Goal: Task Accomplishment & Management: Complete application form

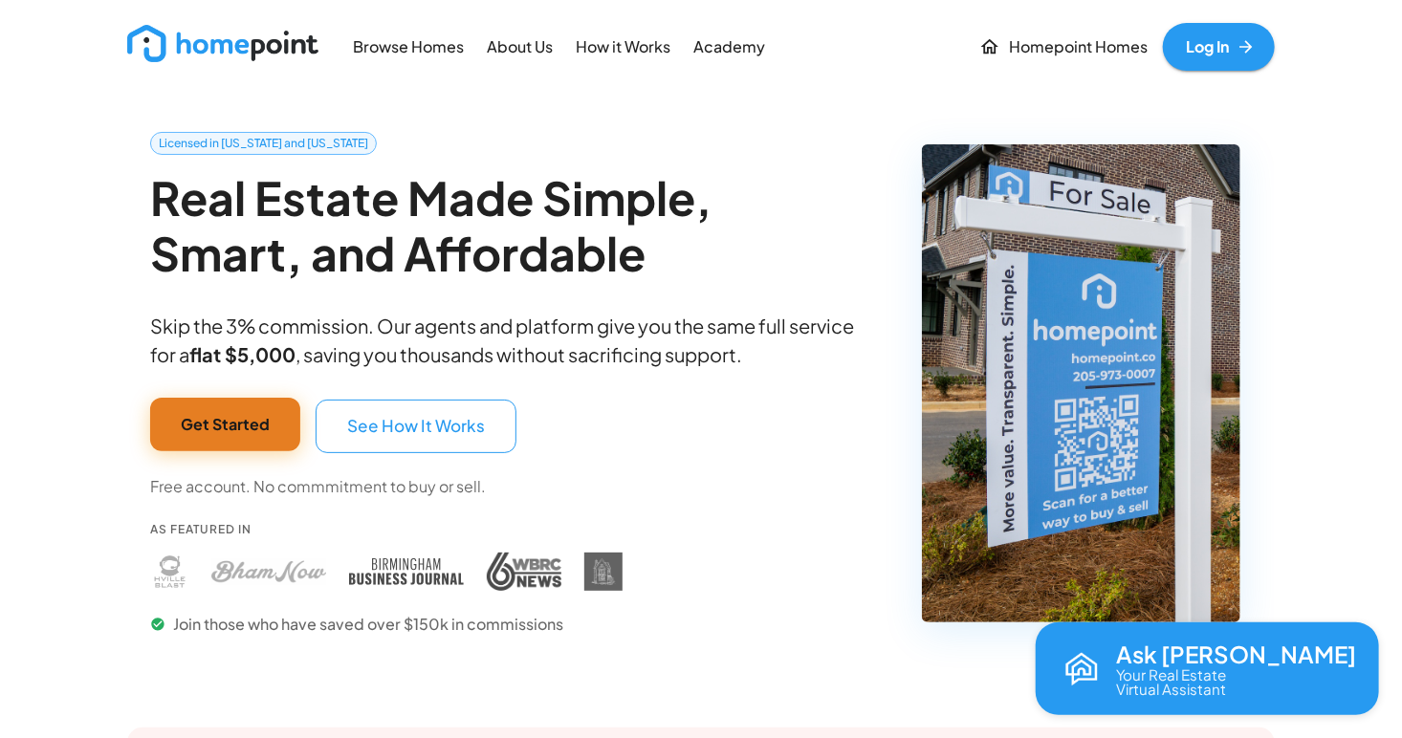
click at [226, 421] on button "Get Started" at bounding box center [225, 425] width 150 height 54
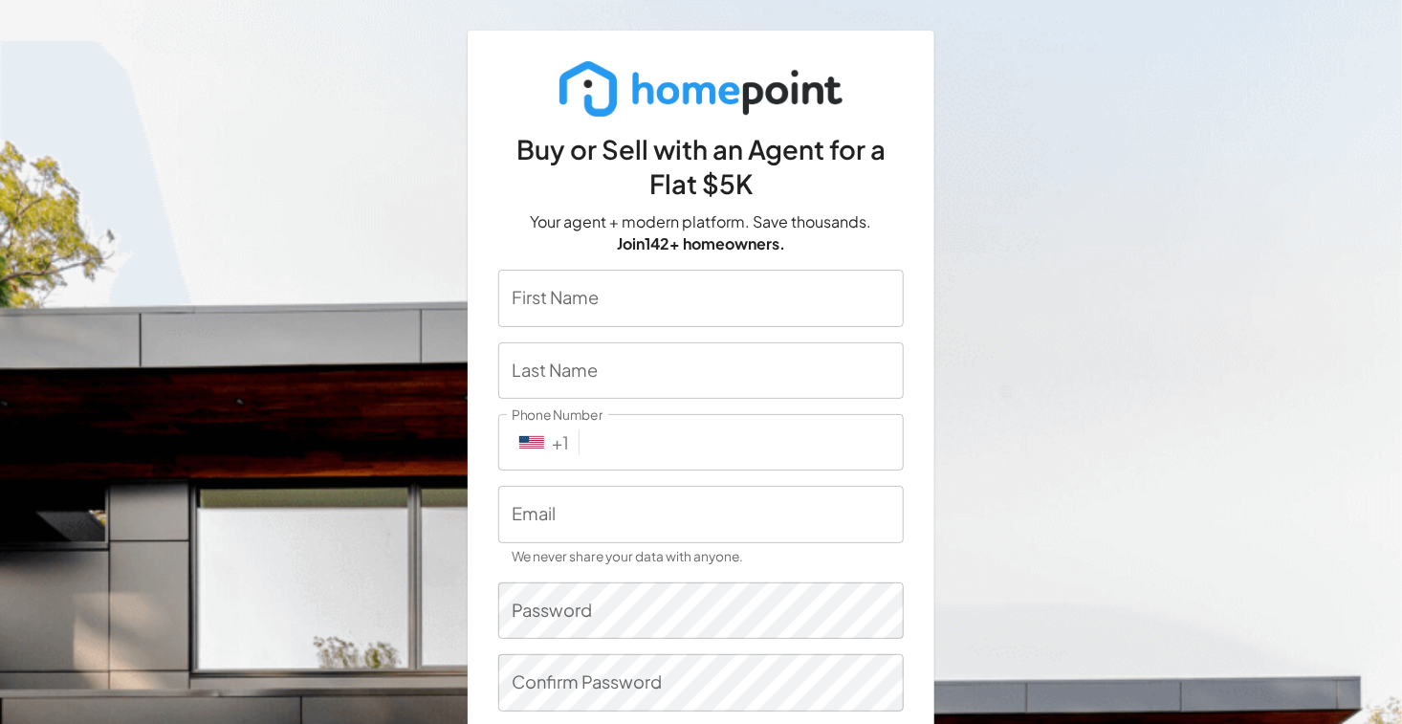
click at [803, 278] on input "First Name" at bounding box center [700, 298] width 405 height 56
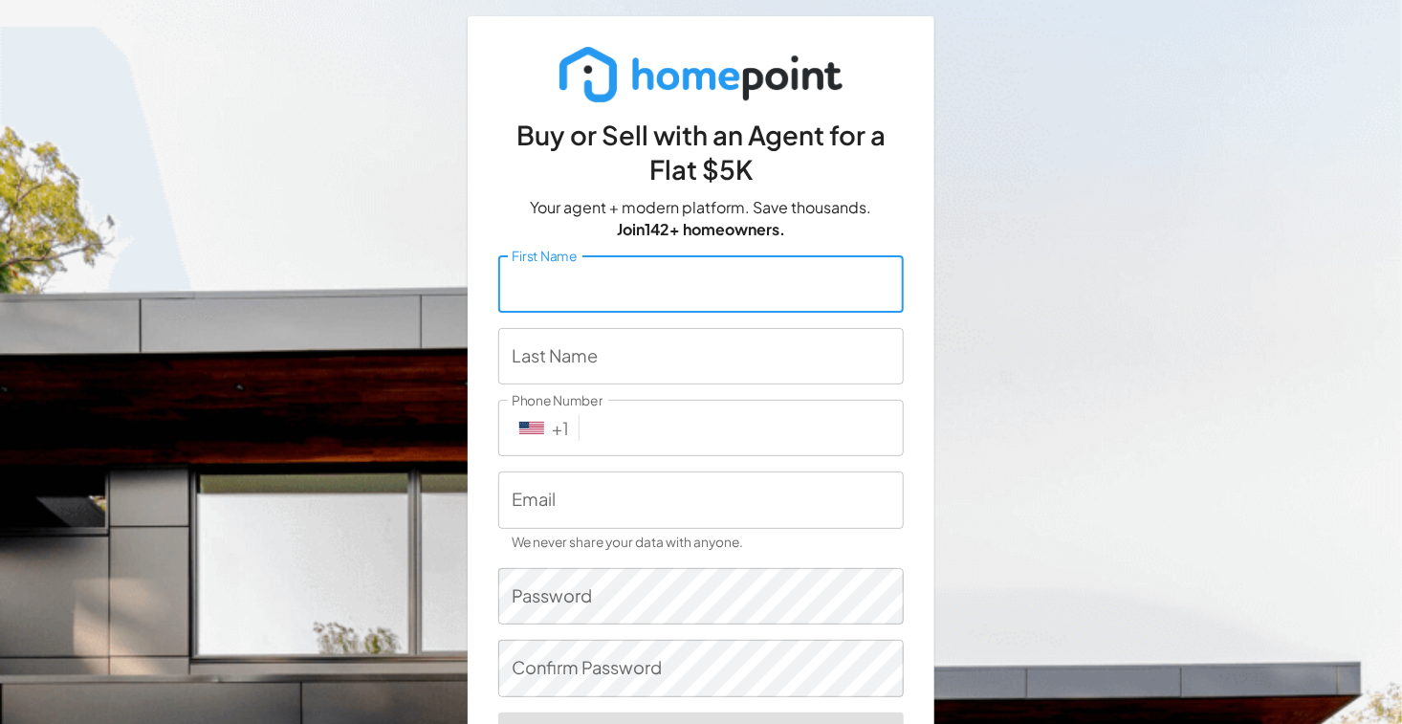
scroll to position [15, 2]
type input "[PERSON_NAME]"
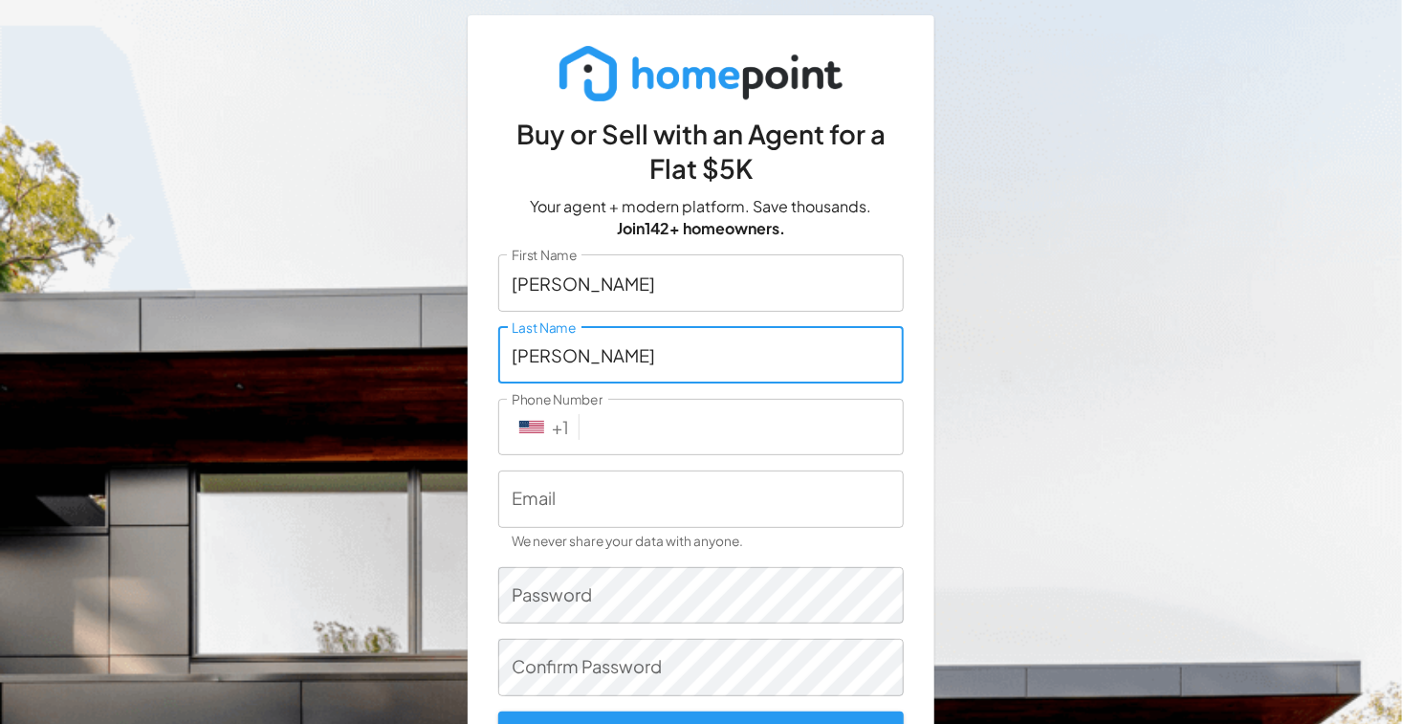
type input "[PERSON_NAME]"
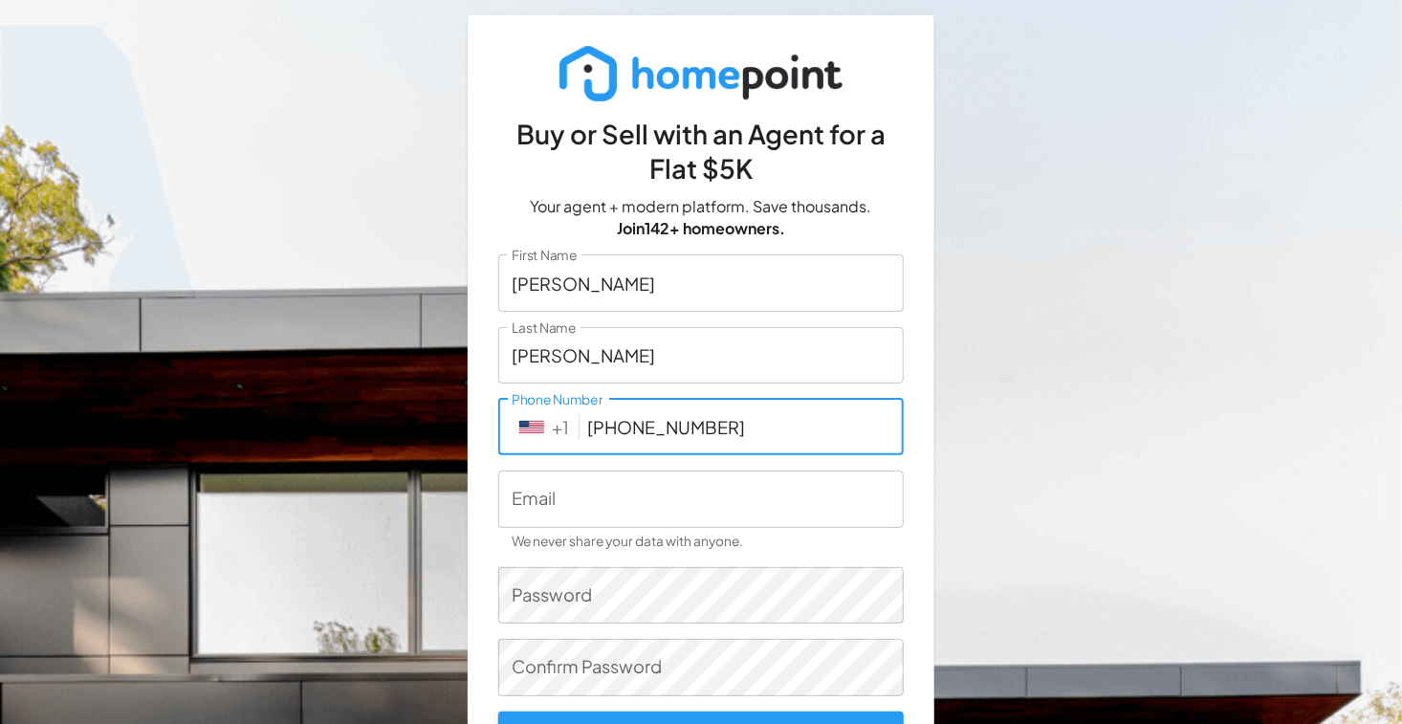
type input "[PHONE_NUMBER]"
click at [716, 493] on input "Email" at bounding box center [700, 498] width 405 height 56
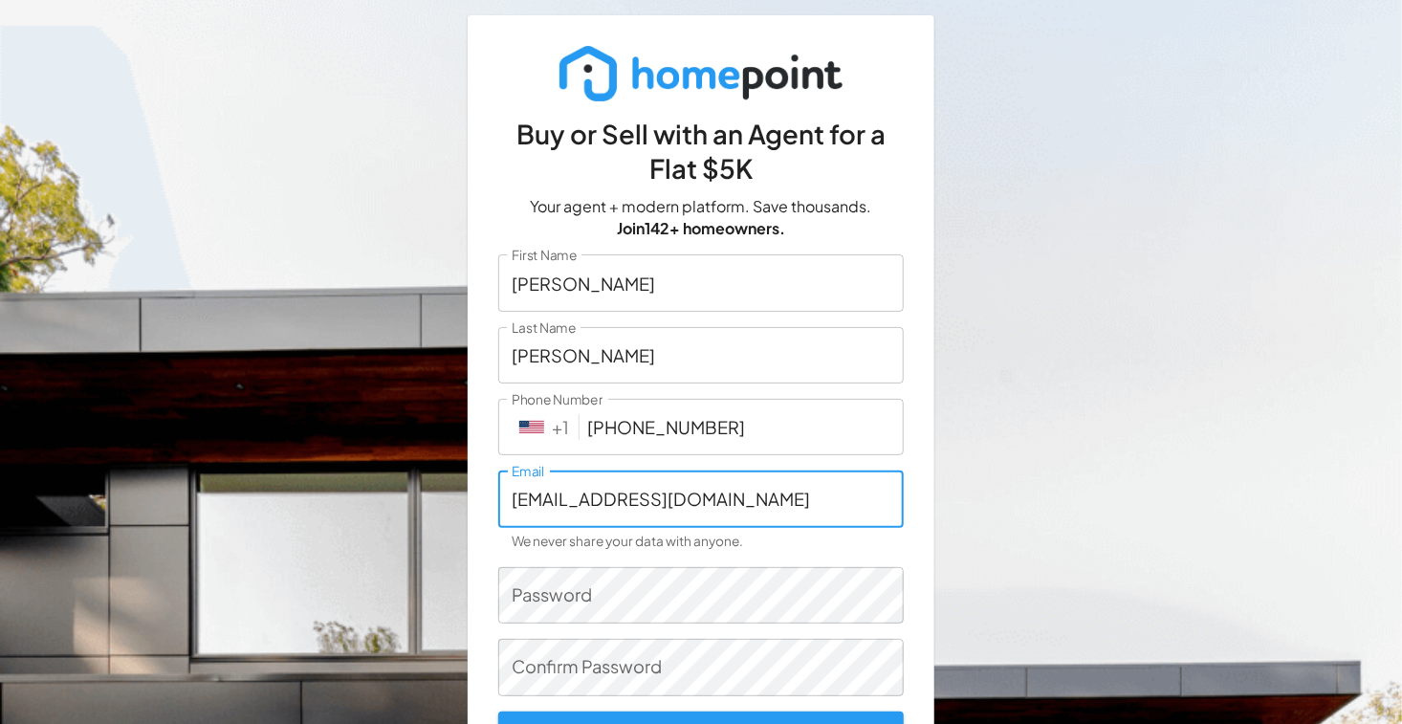
type input "[EMAIL_ADDRESS][DOMAIN_NAME]"
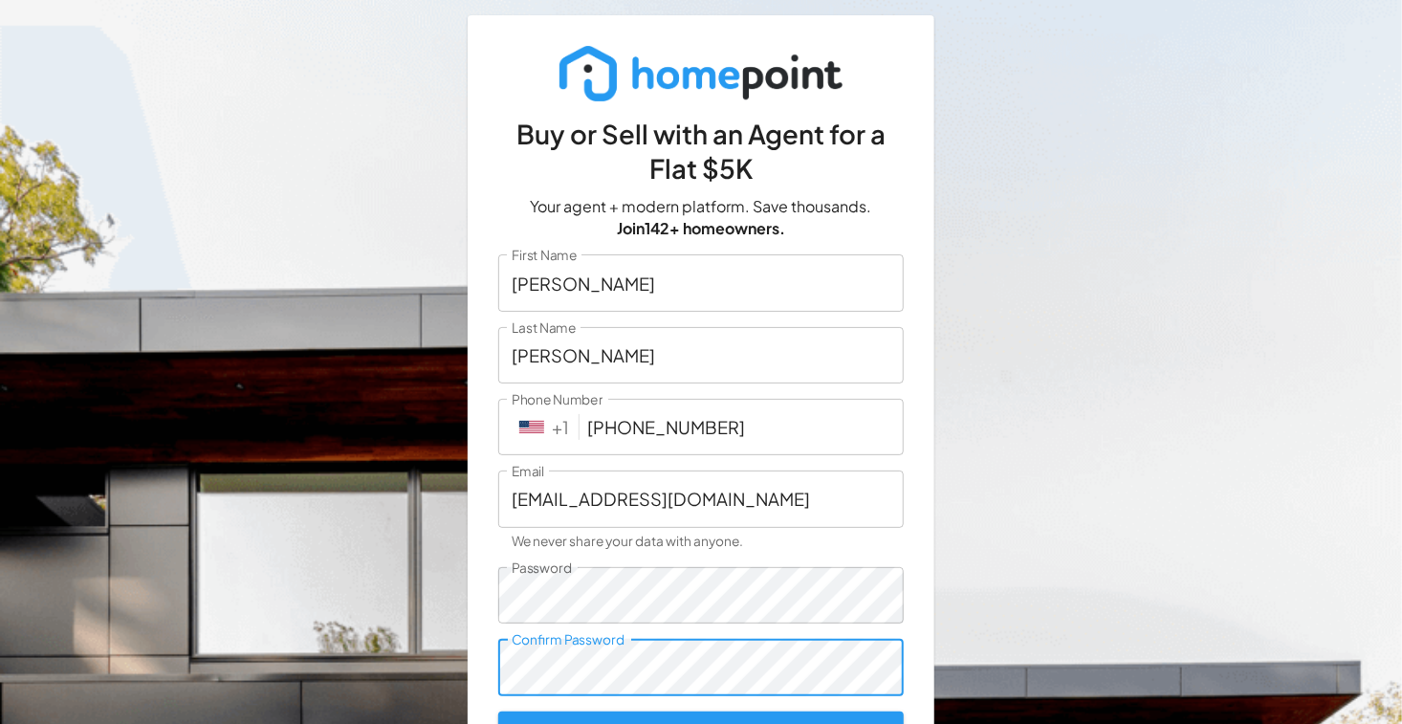
scroll to position [170, 2]
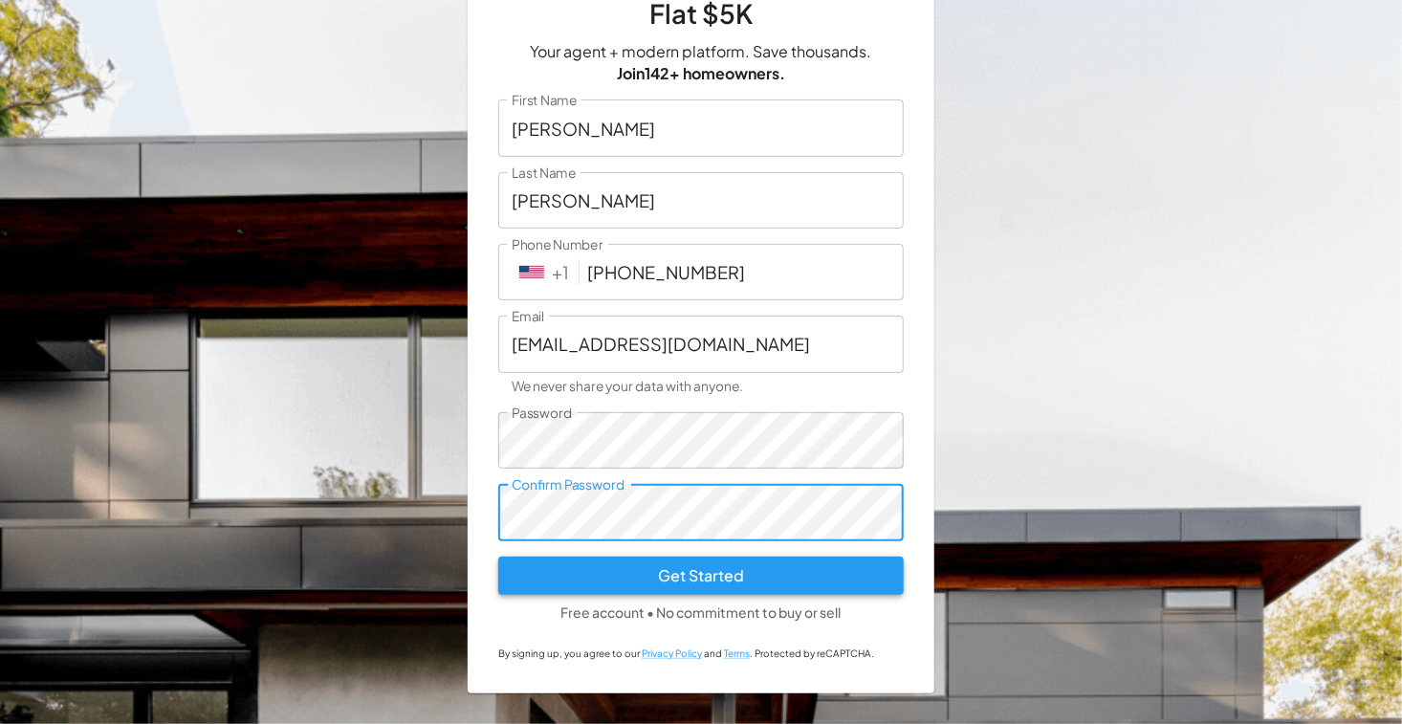
click at [720, 570] on form "First Name [PERSON_NAME] First Name Last Name [PERSON_NAME] Last Name Phone Num…" at bounding box center [700, 380] width 405 height 563
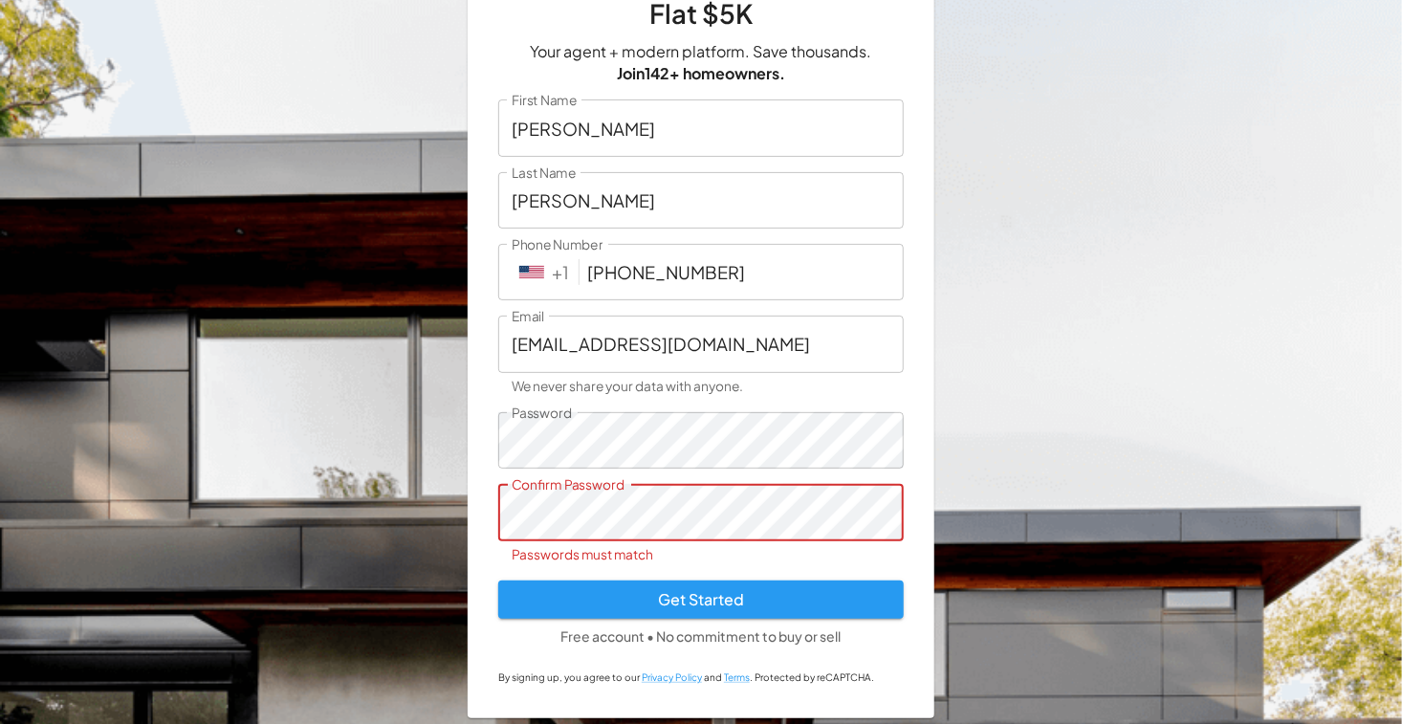
click at [498, 580] on button "Get Started" at bounding box center [700, 599] width 405 height 38
click at [600, 616] on button "Get Started" at bounding box center [700, 599] width 405 height 38
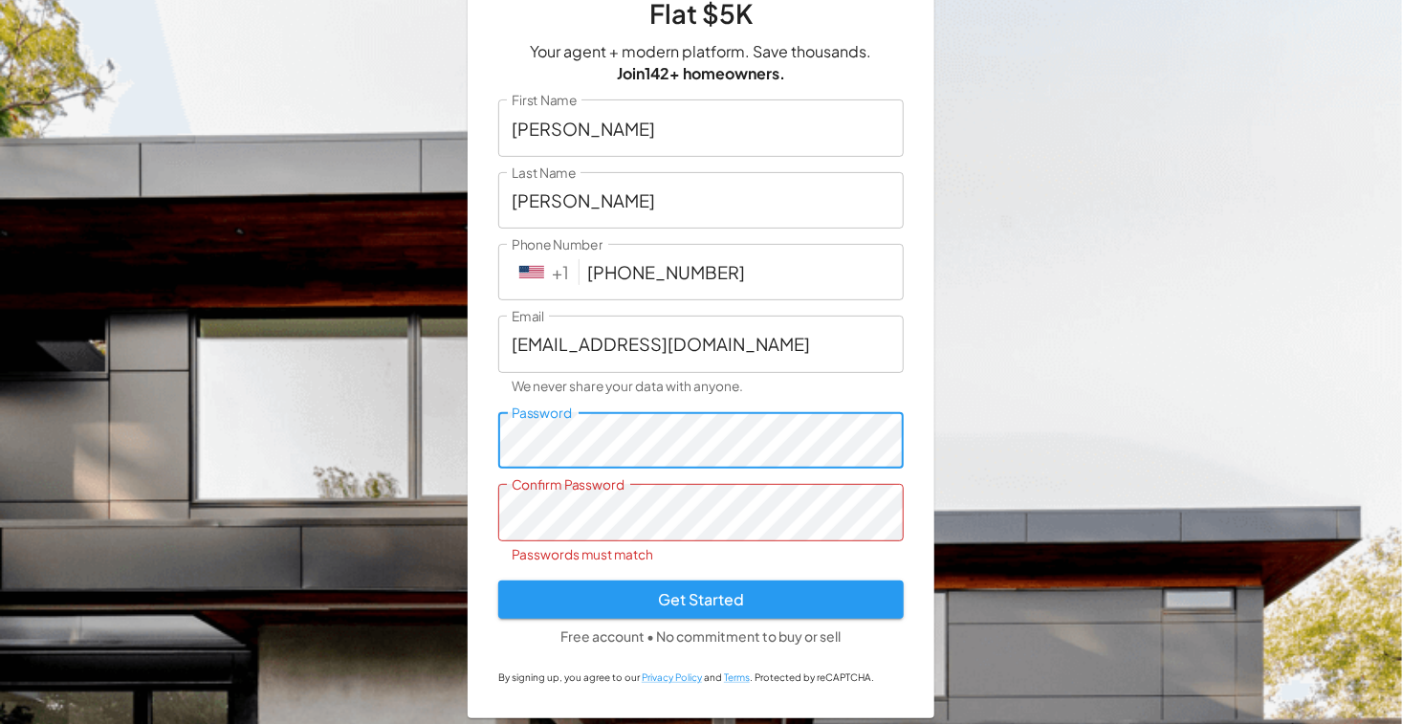
click at [309, 470] on div "Buy or Sell with an Agent for a Flat $5K Your agent + modern platform. Save tho…" at bounding box center [701, 289] width 1402 height 919
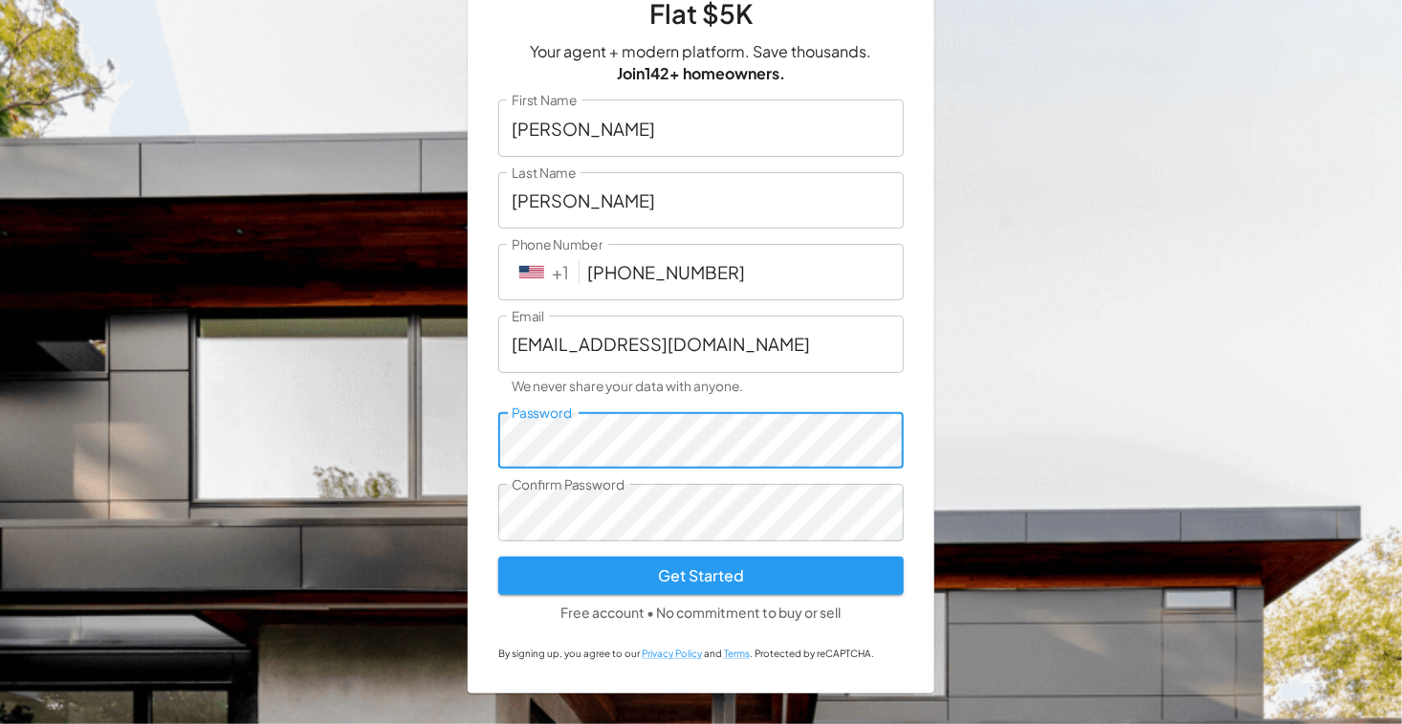
click at [498, 556] on button "Get Started" at bounding box center [700, 575] width 405 height 38
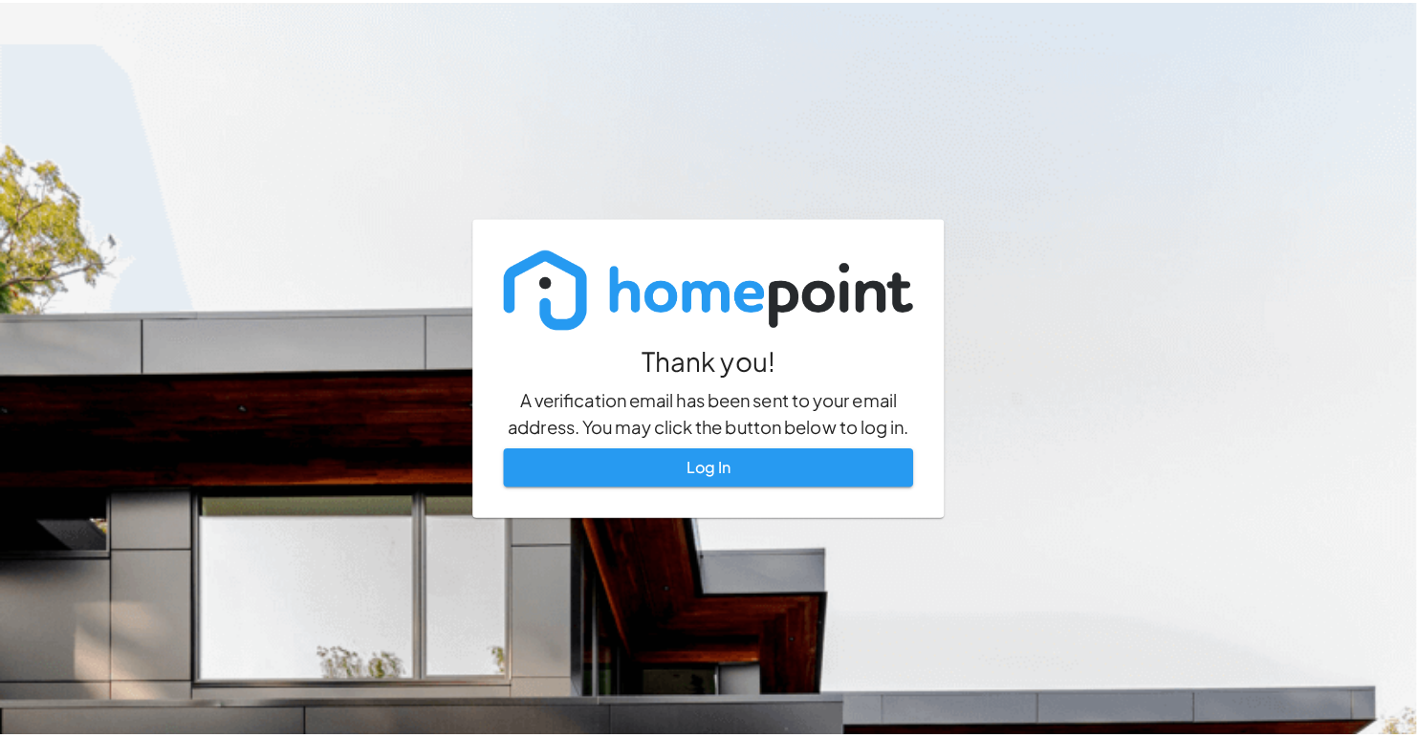
scroll to position [0, 0]
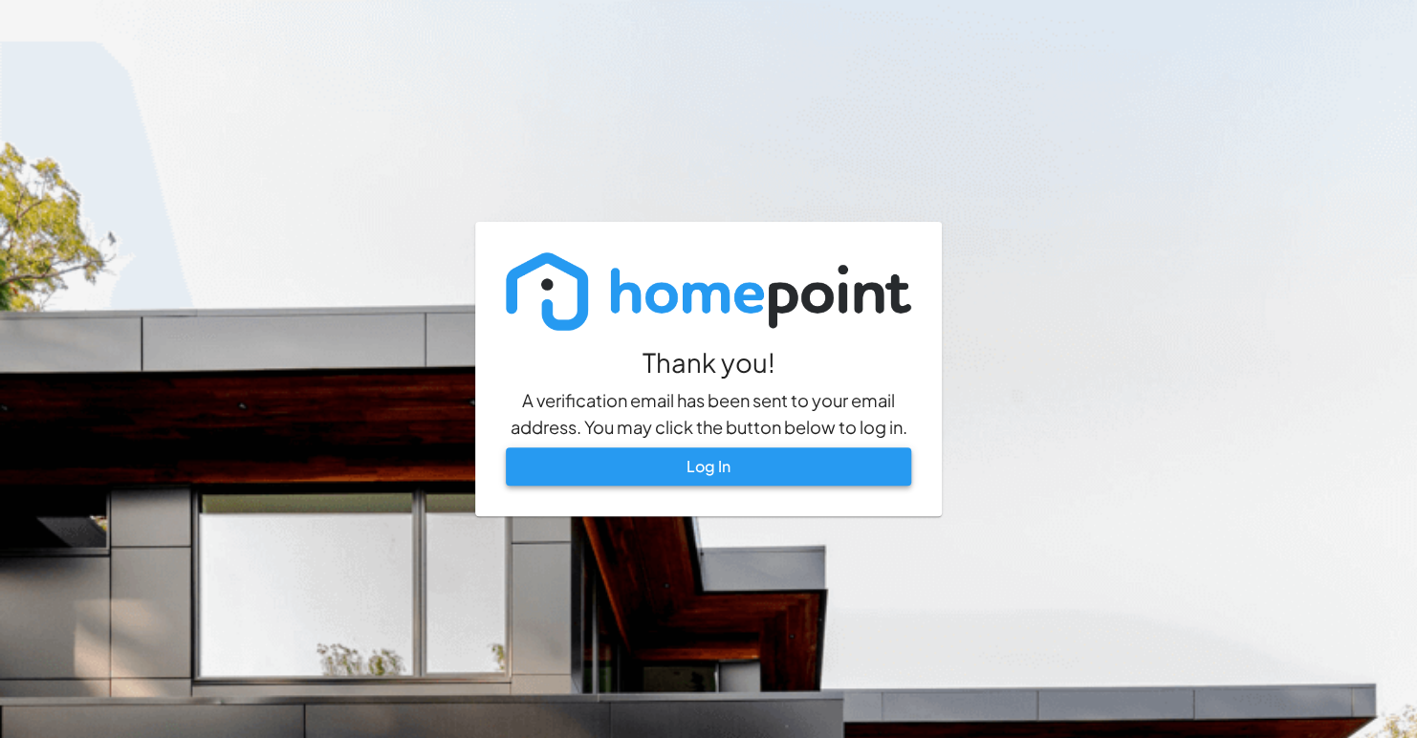
click at [654, 481] on link "Log In" at bounding box center [708, 466] width 405 height 38
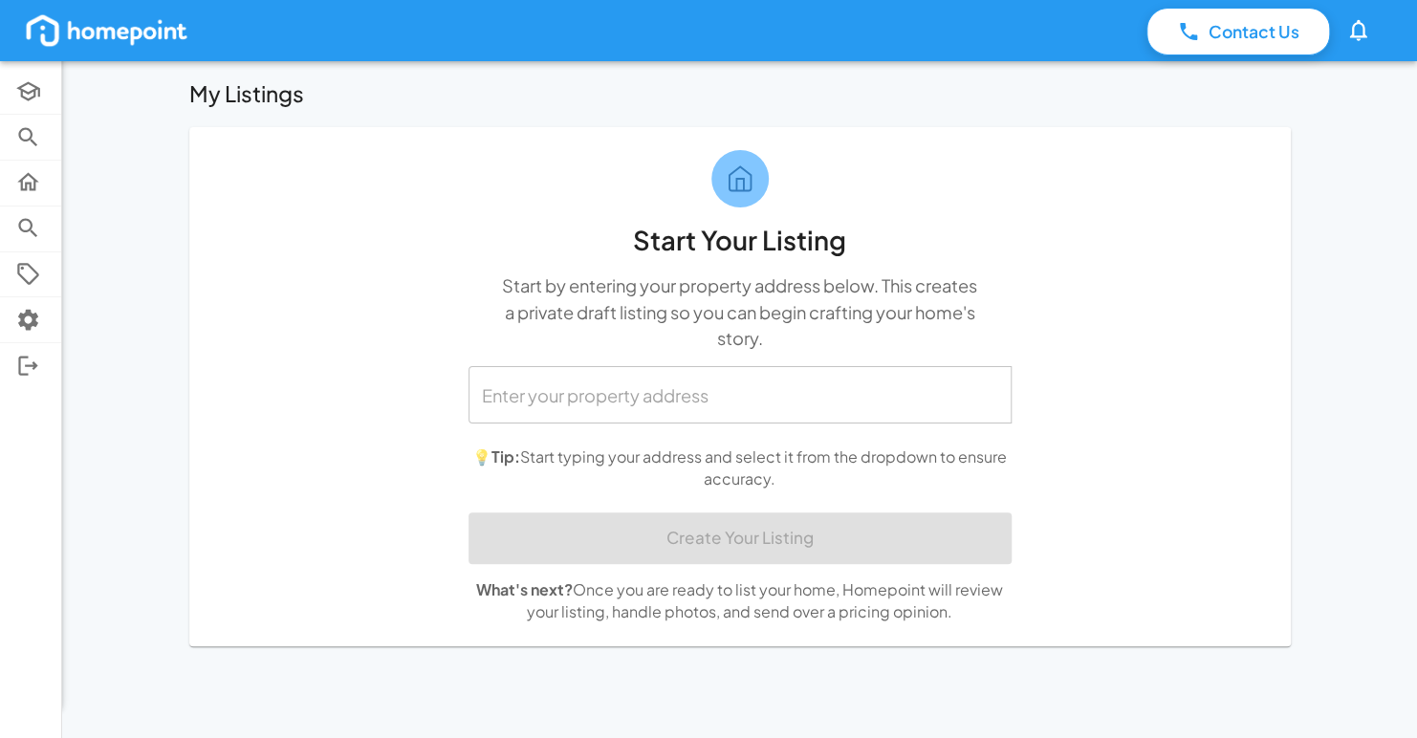
click at [720, 390] on input "text" at bounding box center [740, 394] width 526 height 39
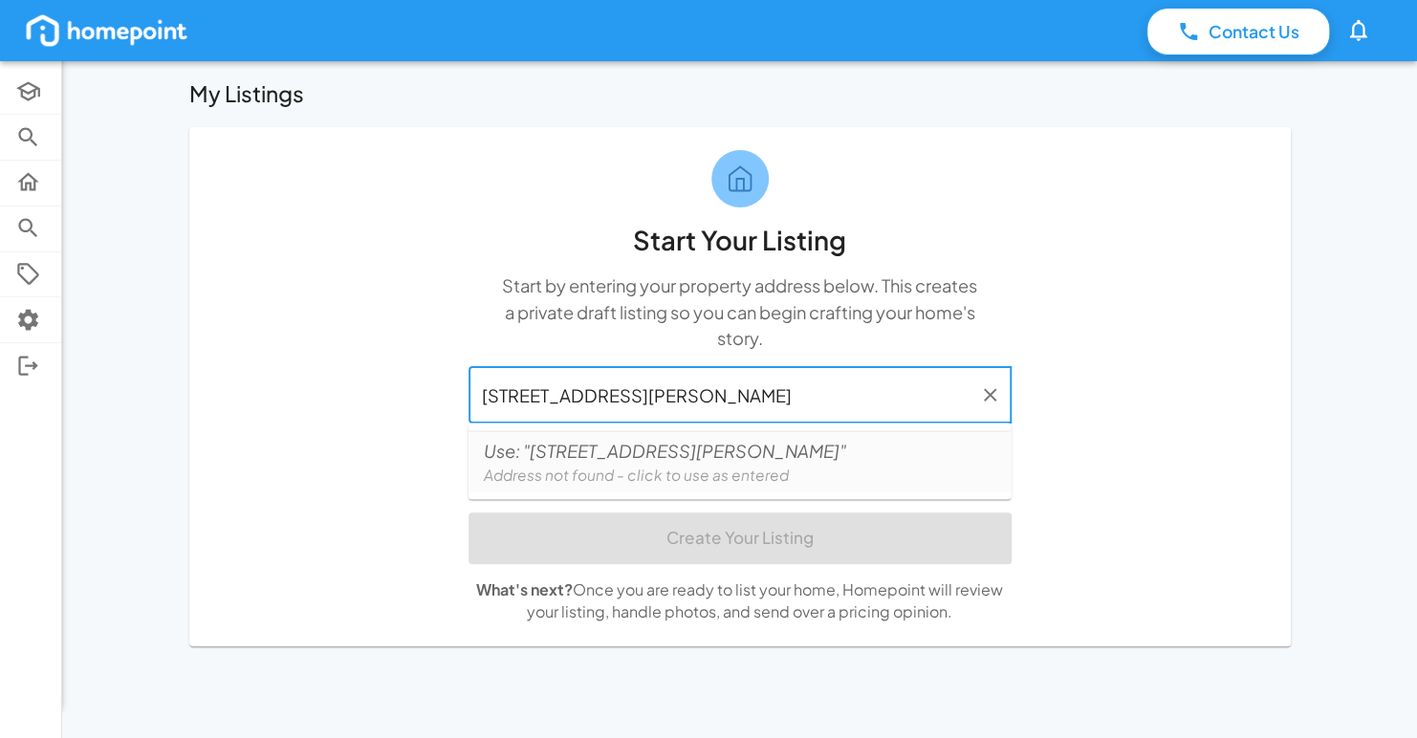
click at [690, 387] on input "[STREET_ADDRESS][PERSON_NAME]" at bounding box center [725, 394] width 497 height 39
click at [571, 464] on span "Address not found - click to use as entered" at bounding box center [665, 475] width 362 height 22
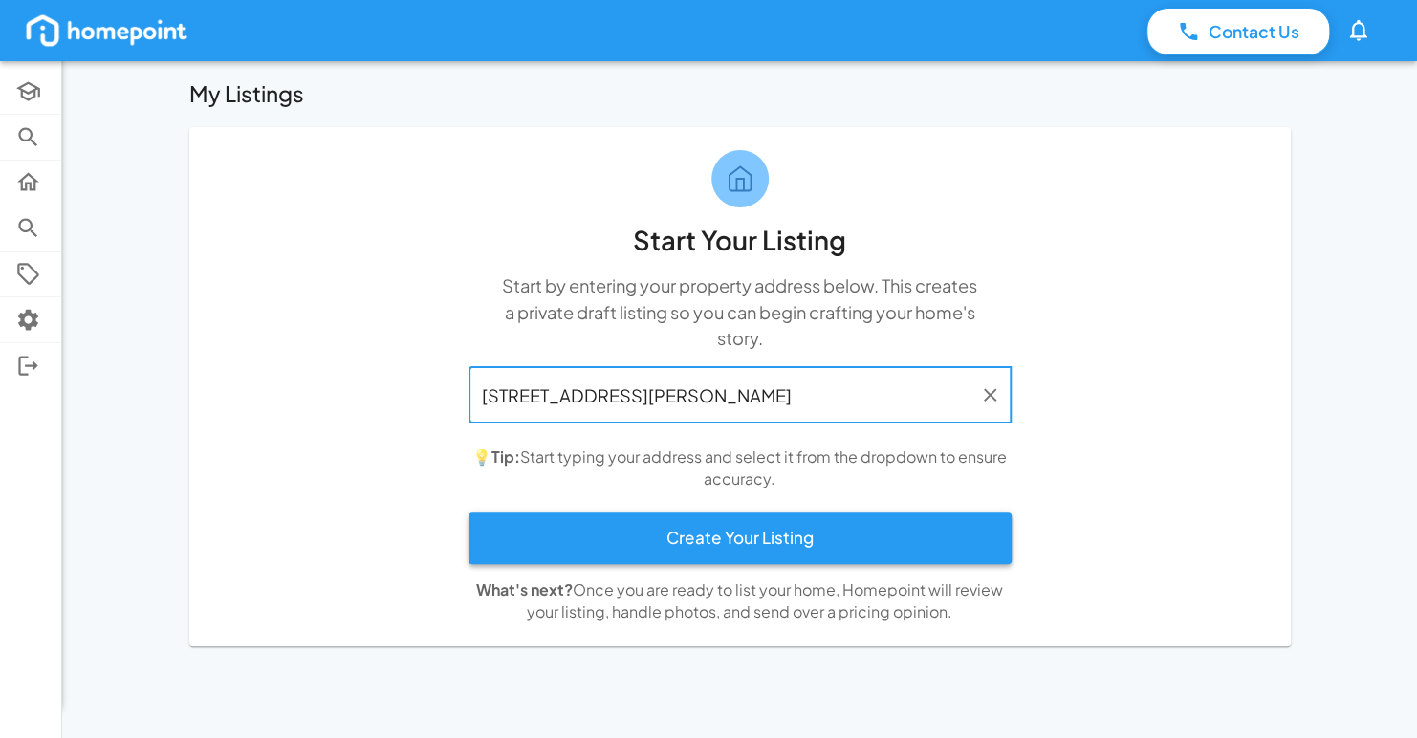
type input "1239 Klette Ave Fresno CA93706"
click at [627, 549] on button "Create Your Listing" at bounding box center [739, 538] width 543 height 52
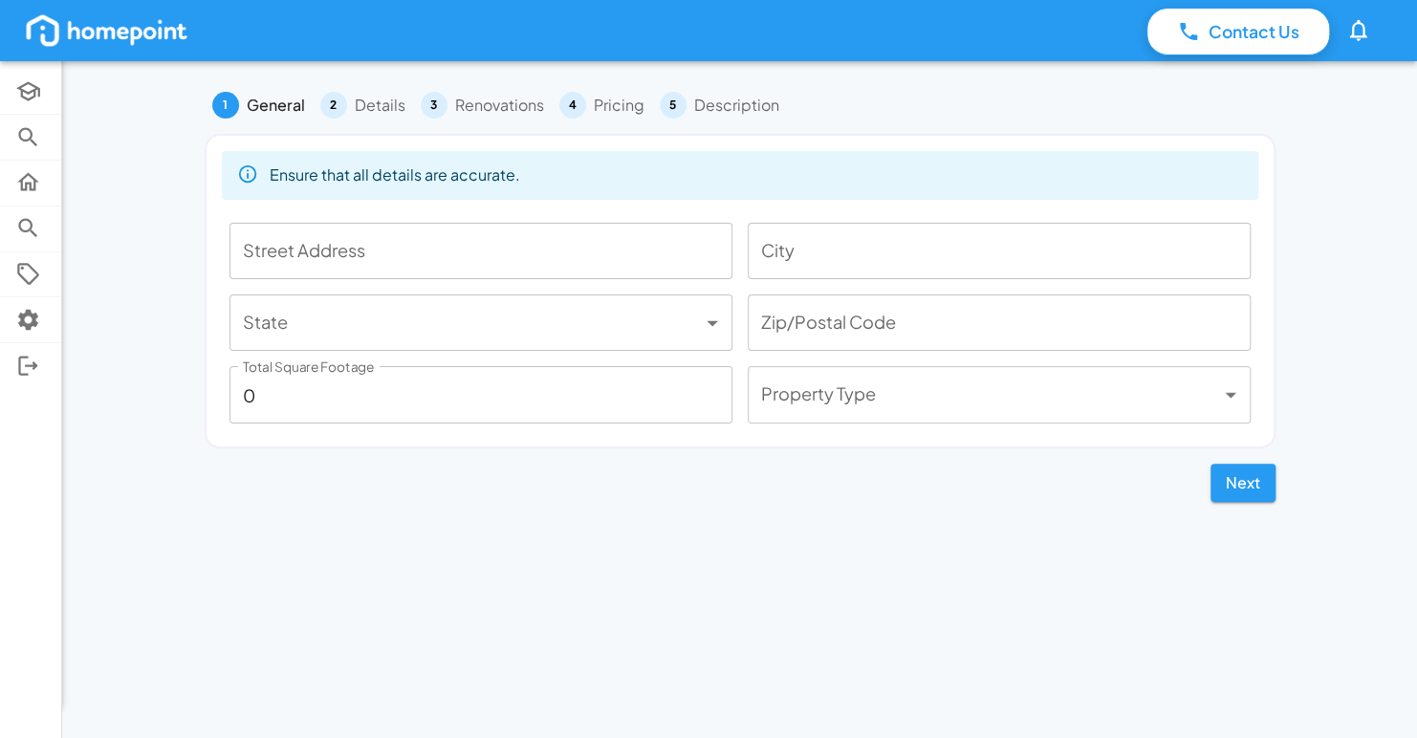
type input "1239 Klette"
type input "Fresno"
type input "***"
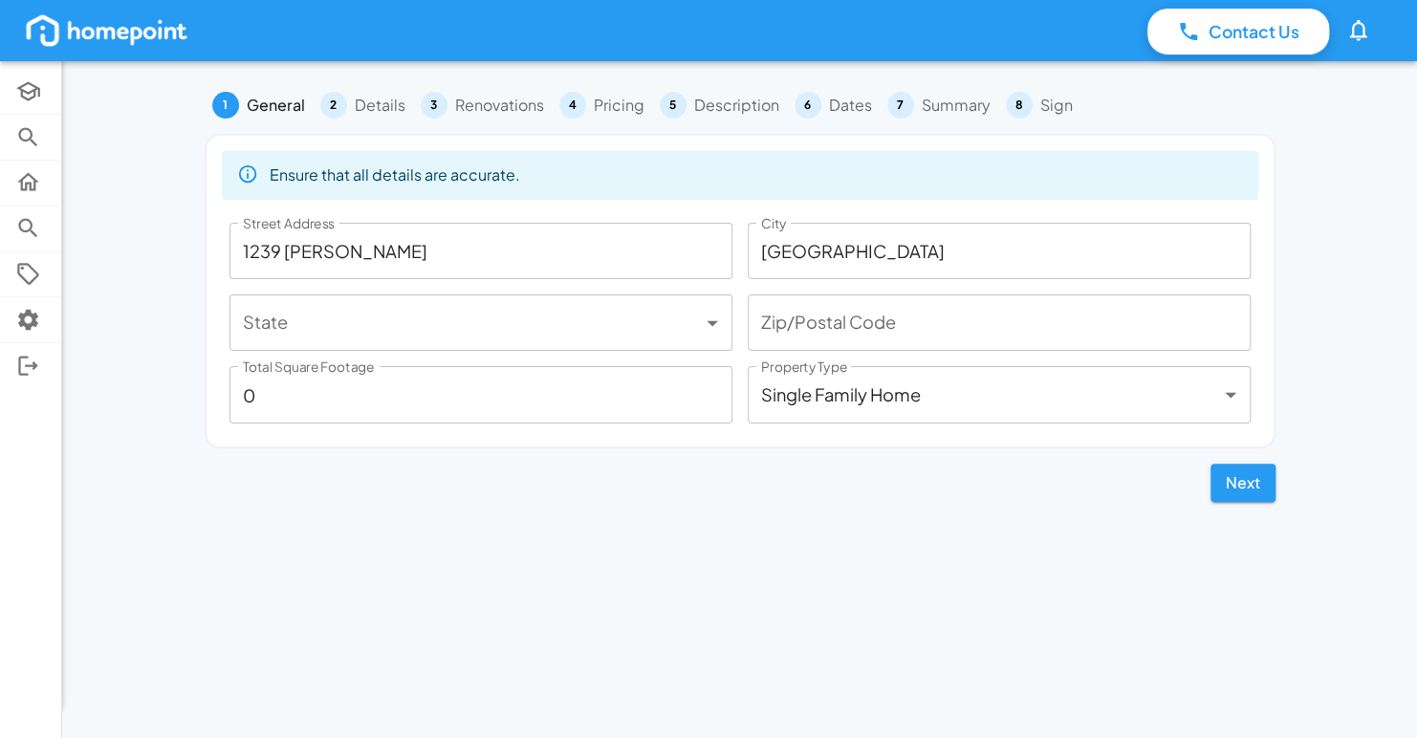
click at [875, 314] on input "Zip/Postal Code" at bounding box center [999, 322] width 503 height 56
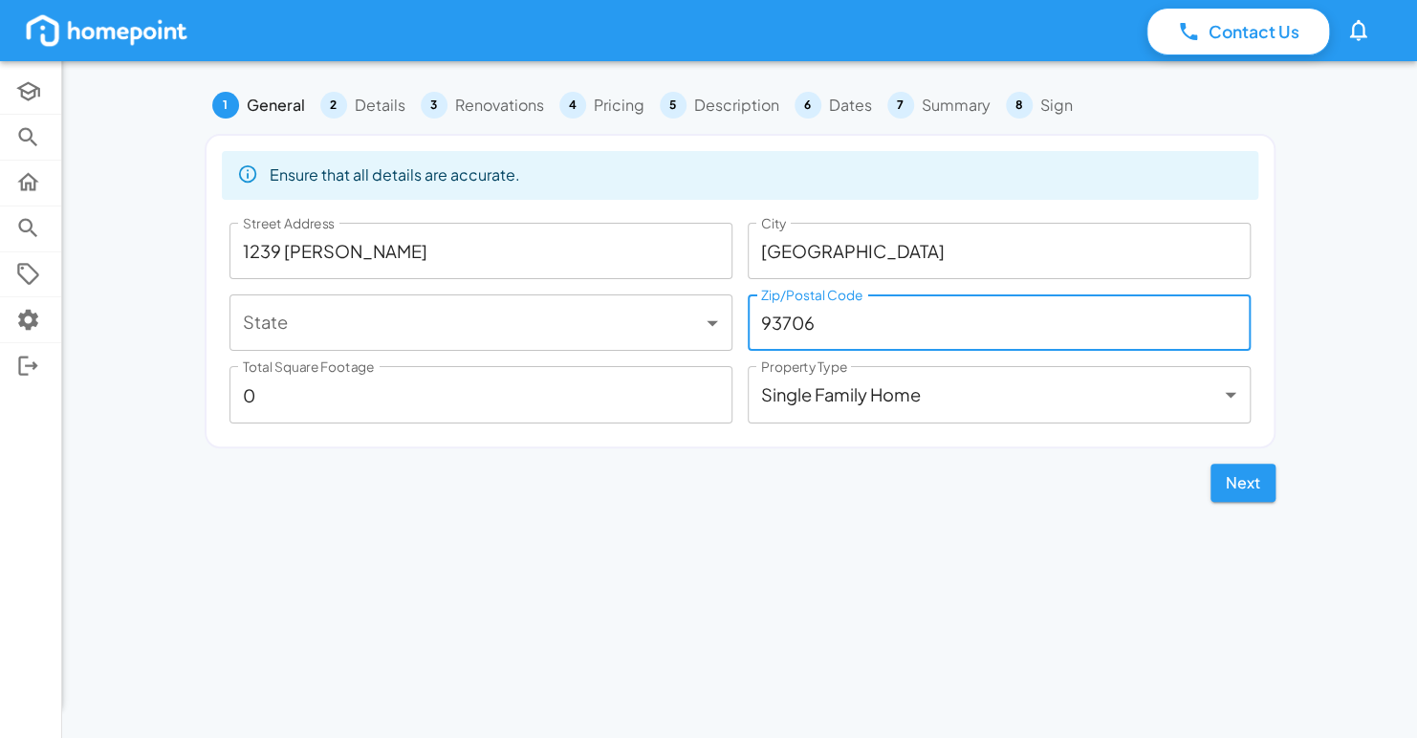
type input "93706"
click at [523, 311] on body "Contact Us 0 Academy Browse Properties Selling Buying Offers Settings Log Out 1…" at bounding box center [708, 369] width 1417 height 738
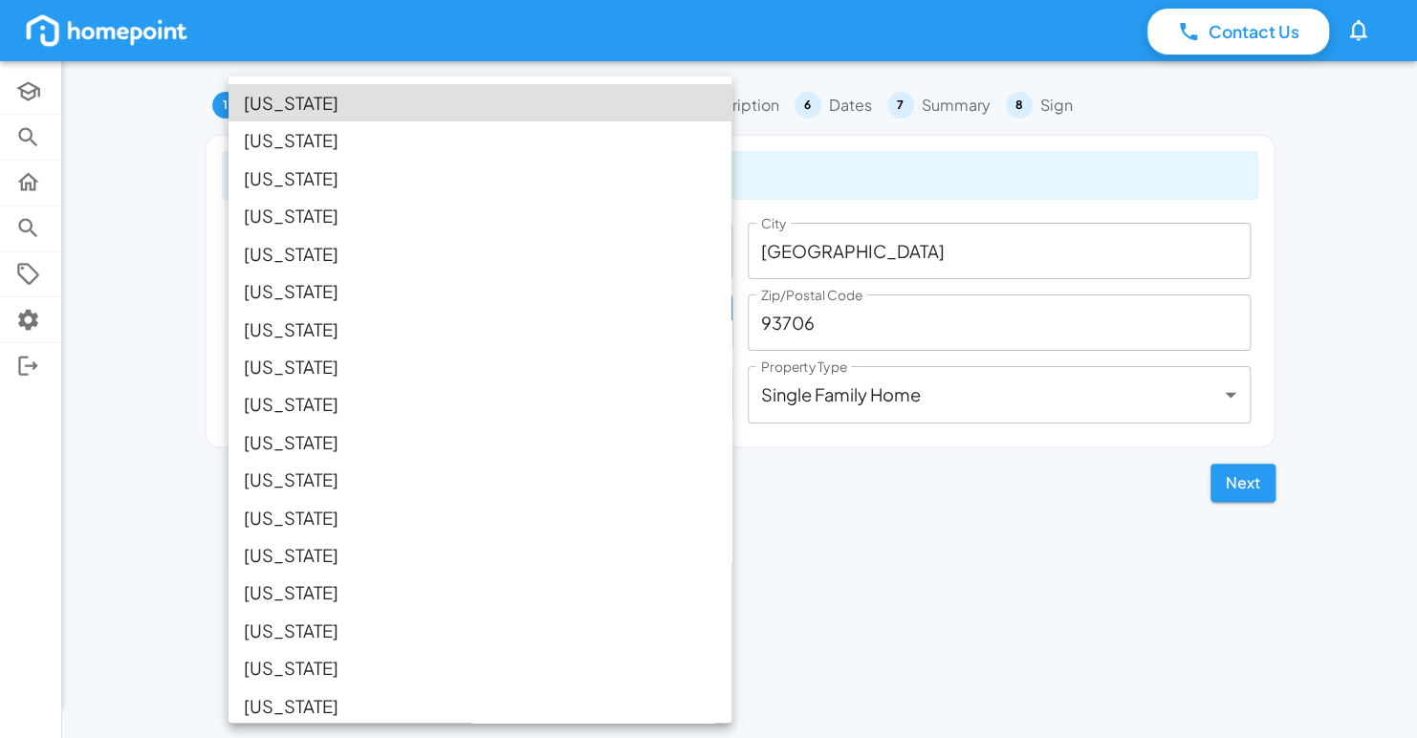
click at [315, 256] on li "California" at bounding box center [480, 253] width 503 height 37
type input "**"
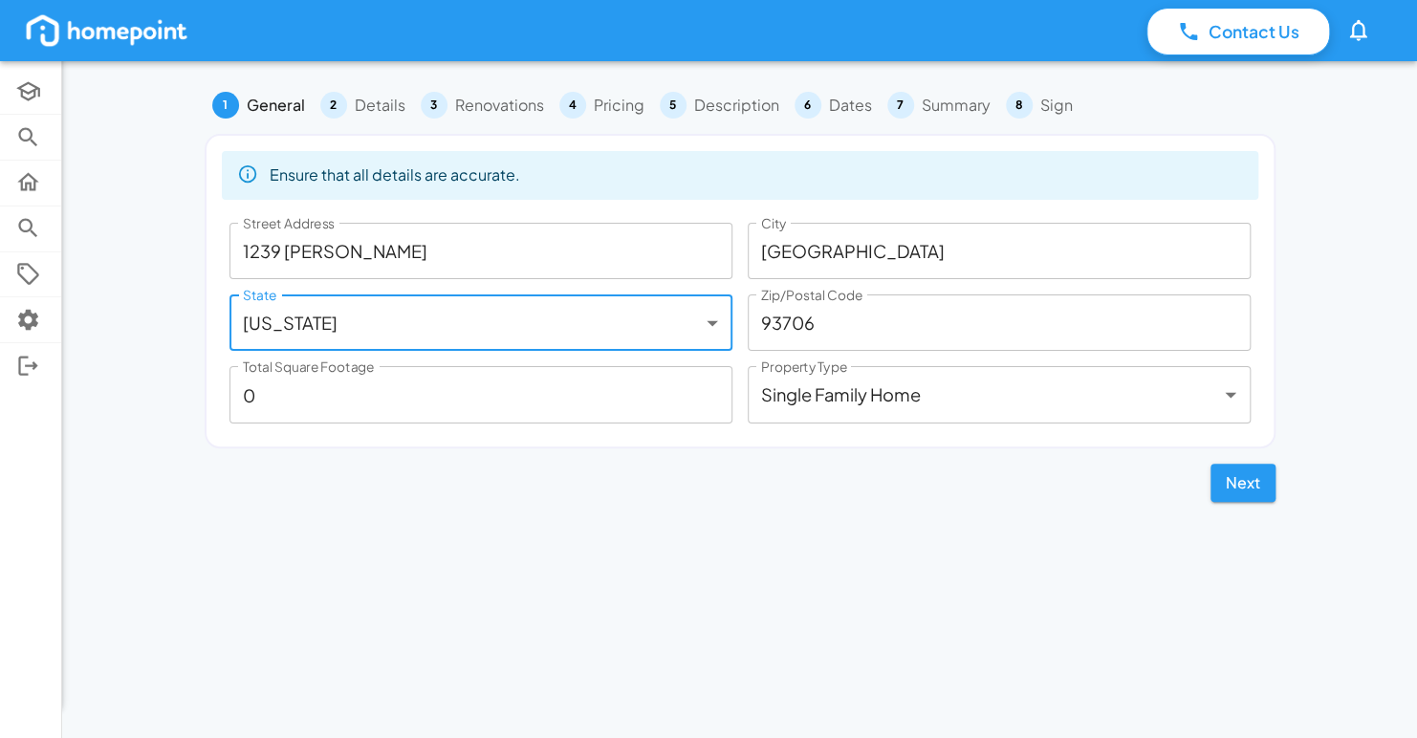
click at [356, 394] on input "0" at bounding box center [480, 394] width 503 height 56
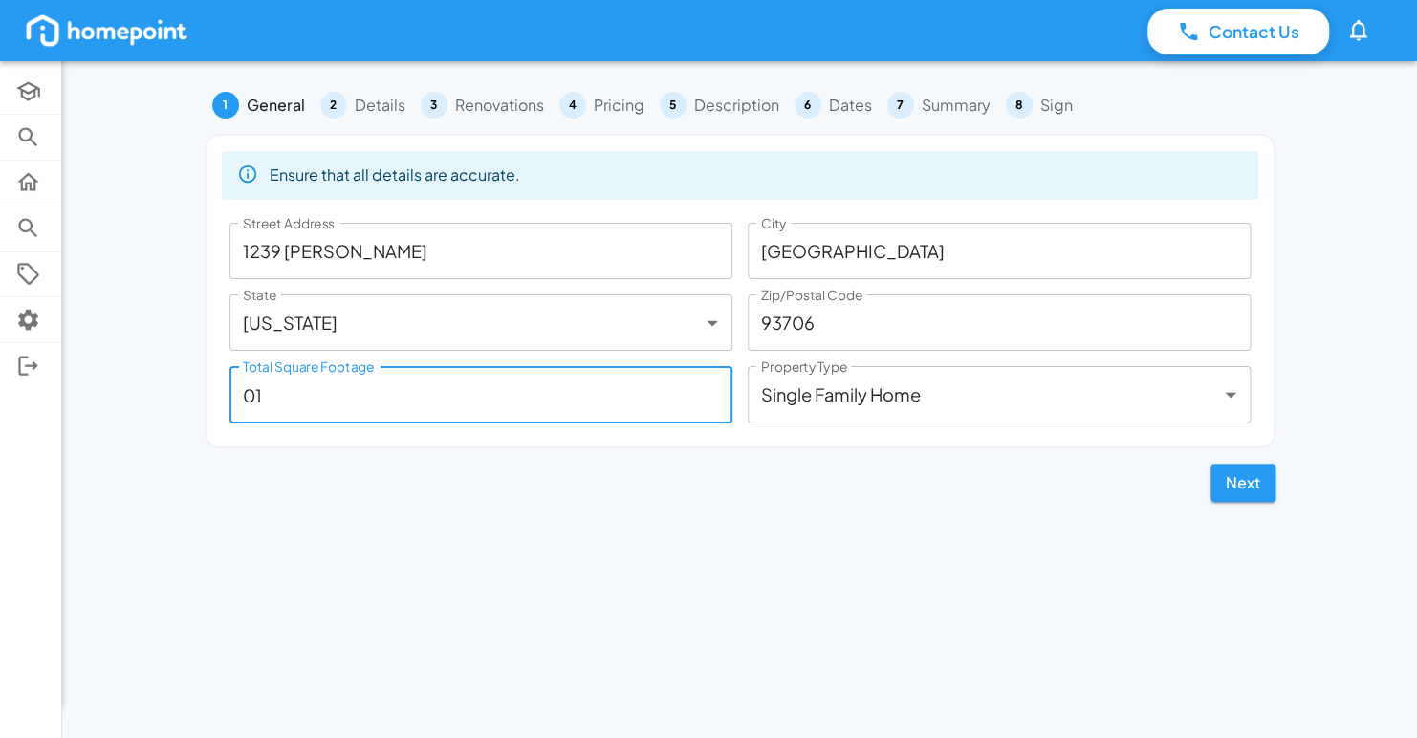
type input "0"
type input "1088"
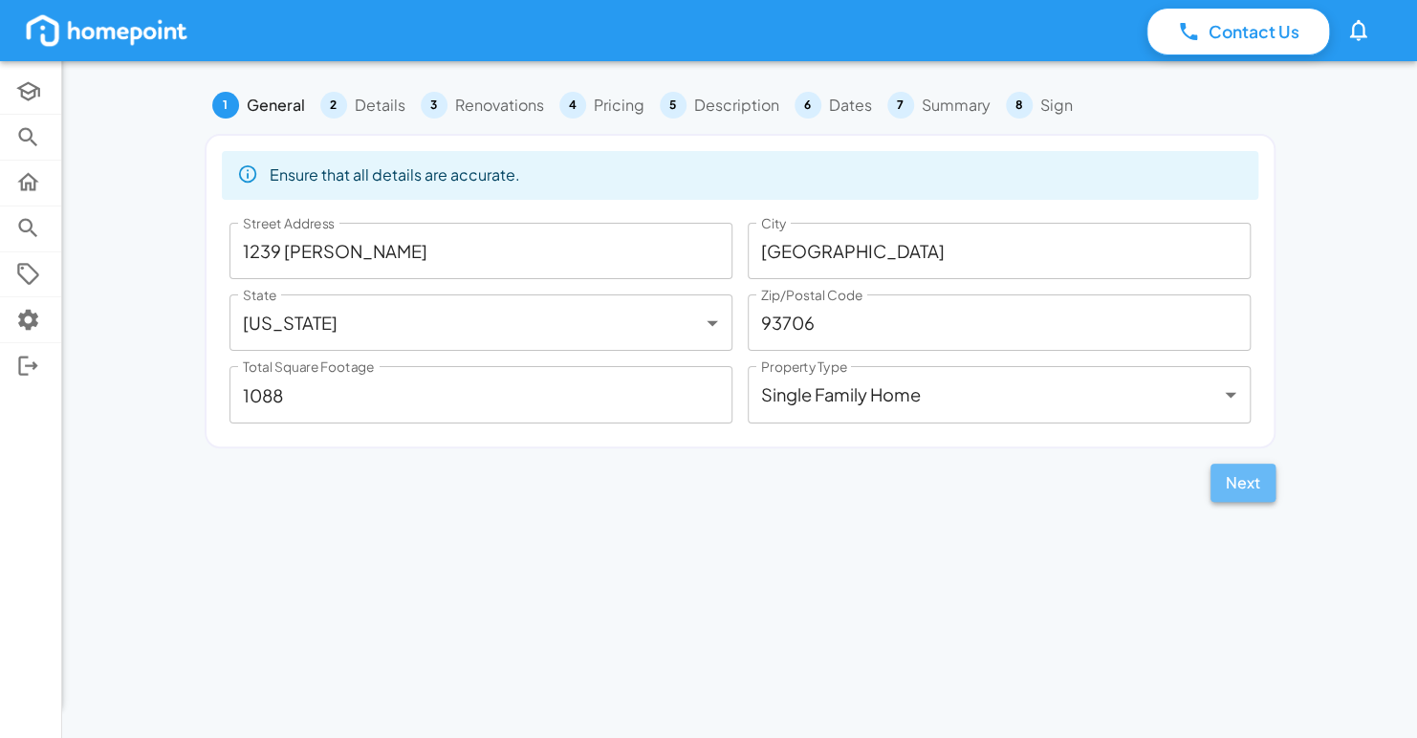
click at [1217, 483] on button "Next" at bounding box center [1242, 483] width 65 height 38
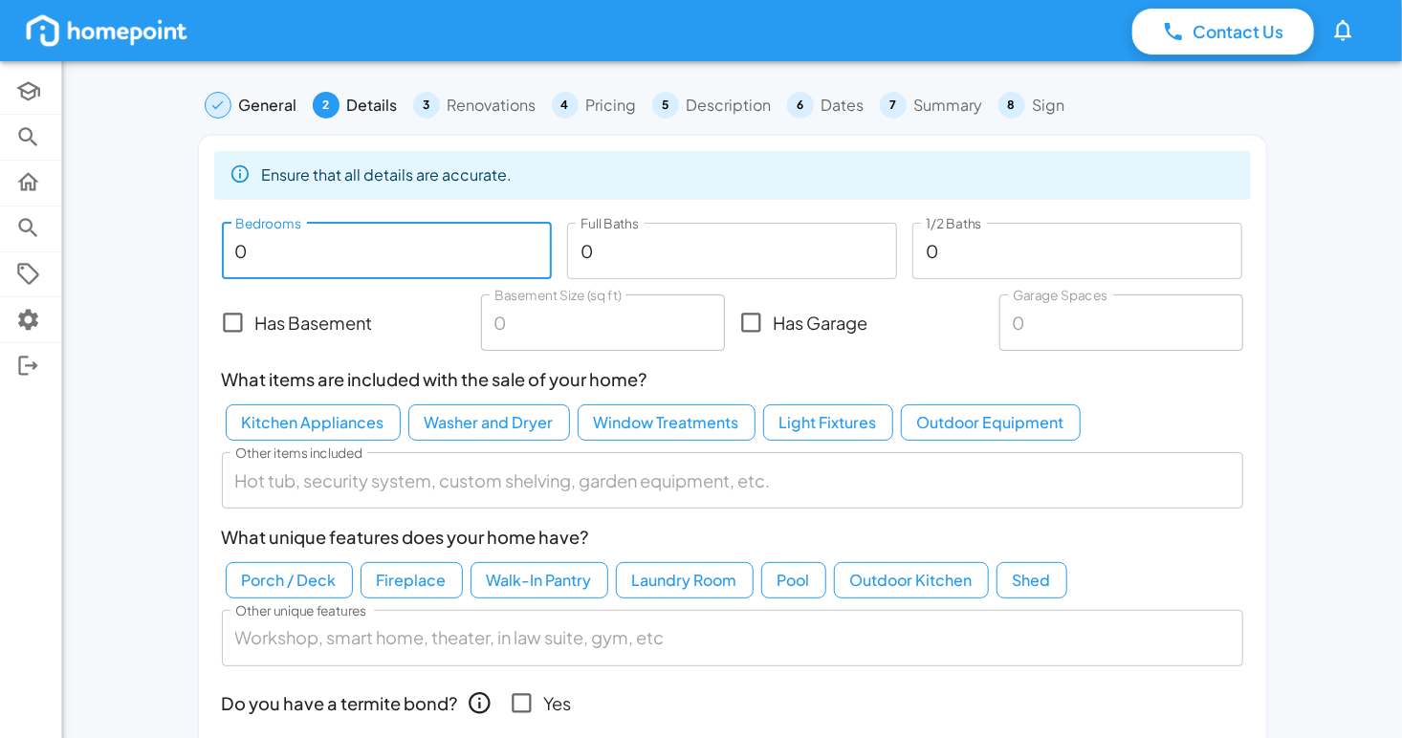
click at [343, 268] on input "0" at bounding box center [387, 251] width 330 height 56
type input "3"
click at [699, 268] on input "0" at bounding box center [732, 251] width 330 height 56
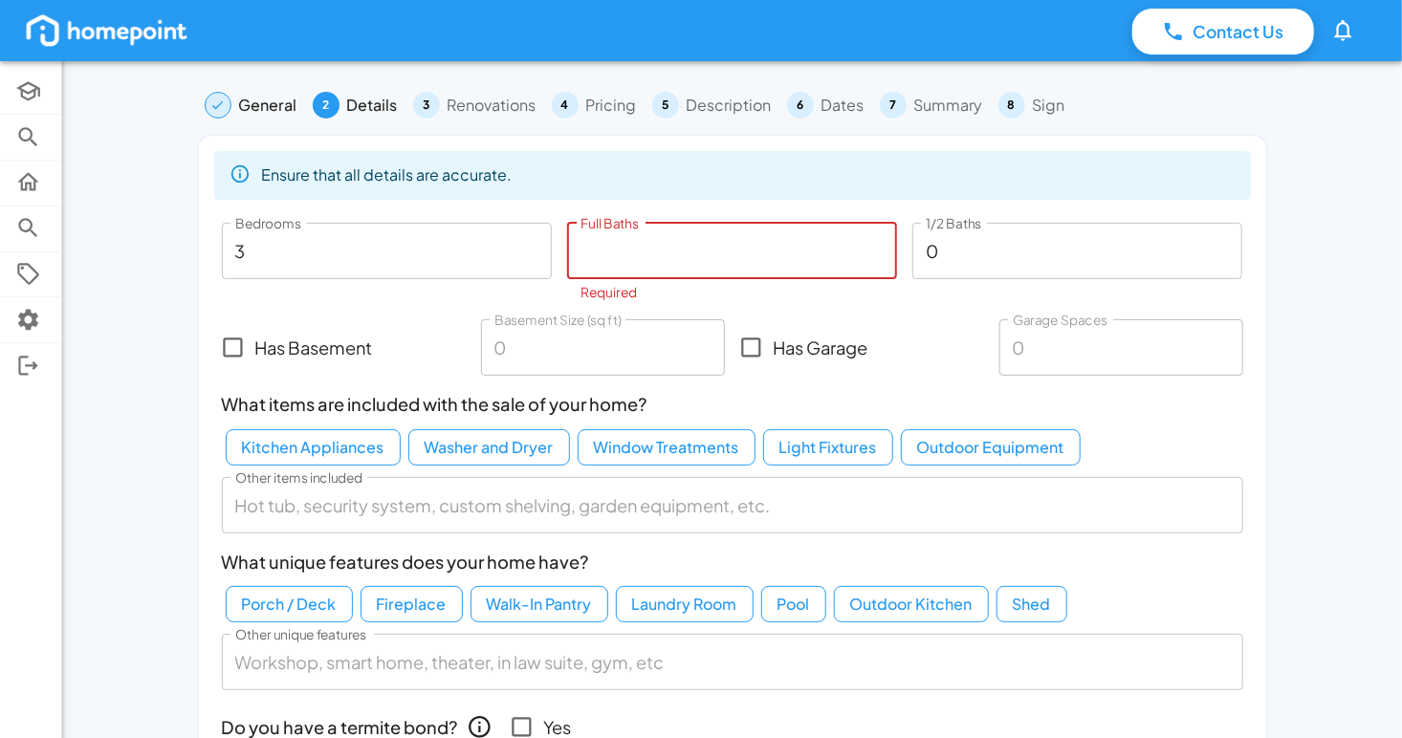
type input "3"
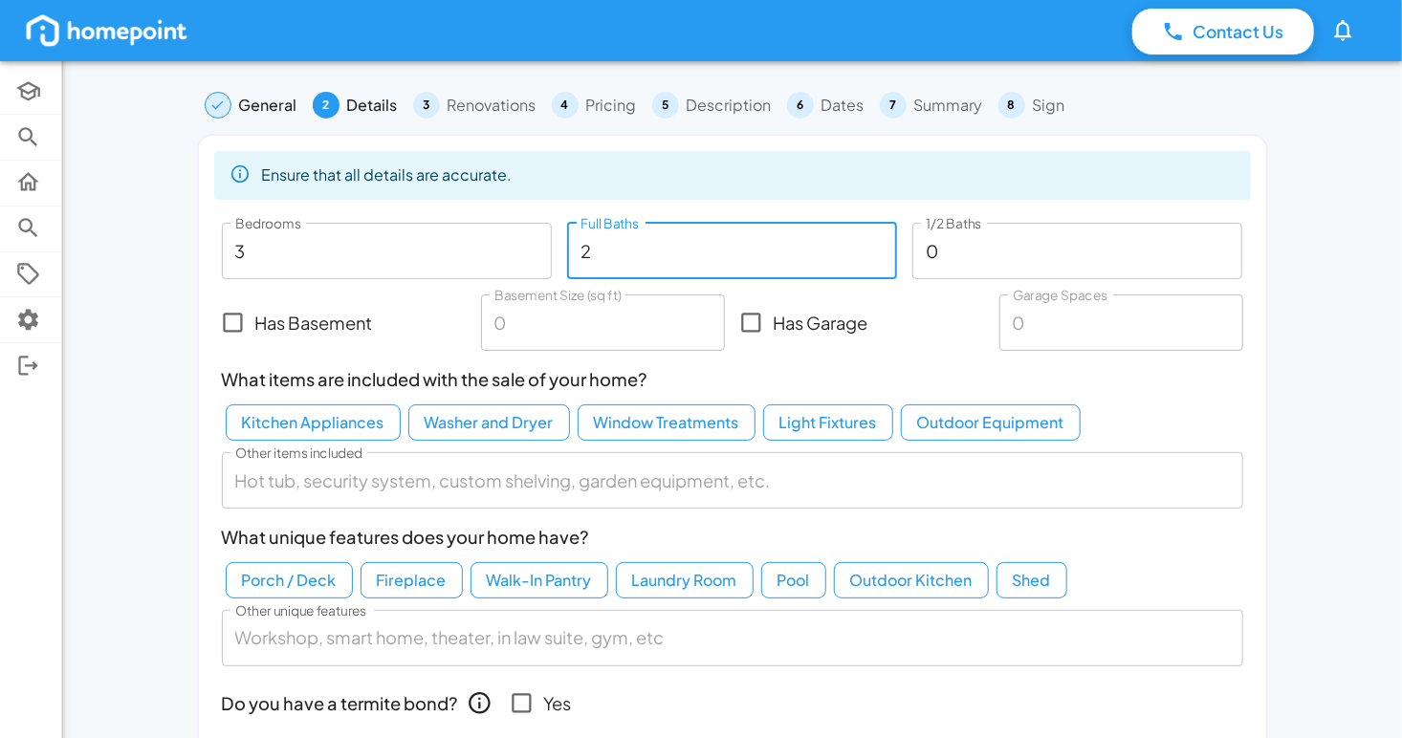
type input "2"
type input "1"
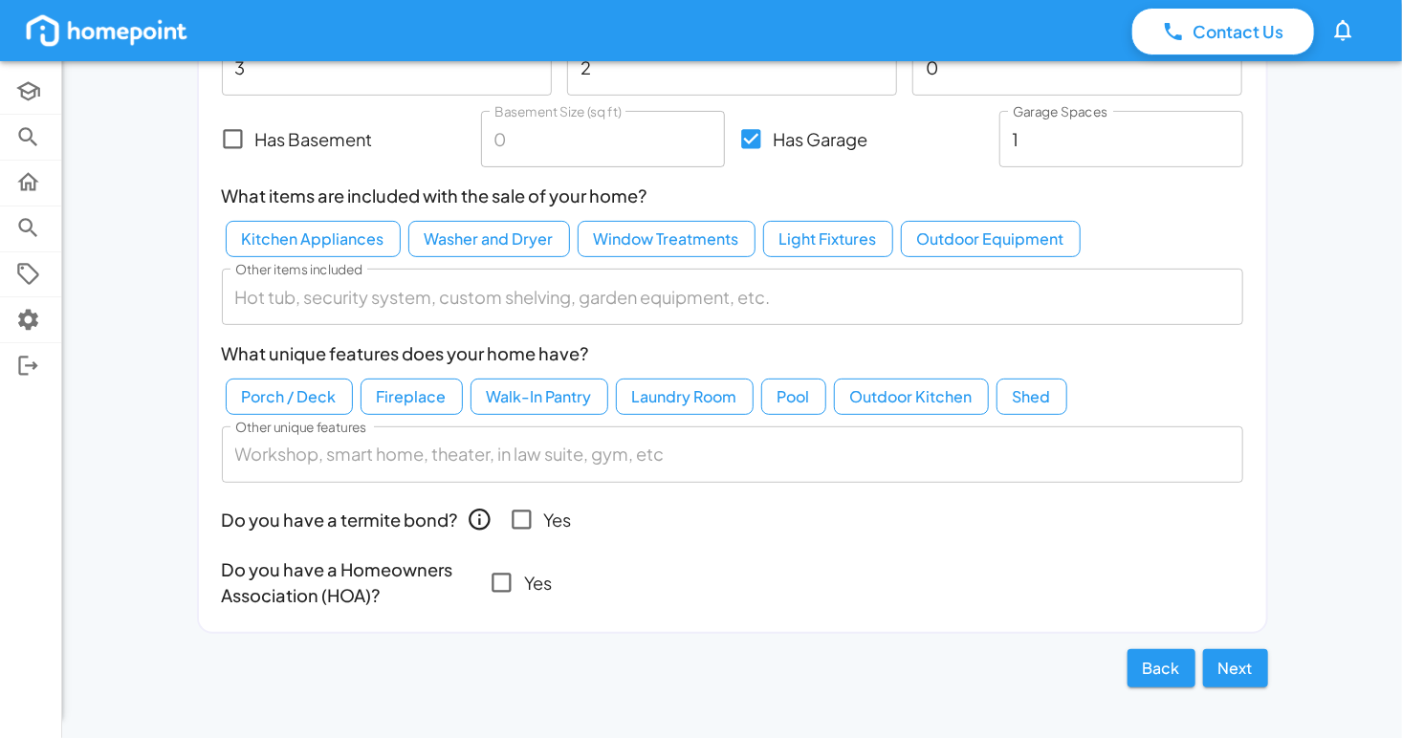
scroll to position [192, 0]
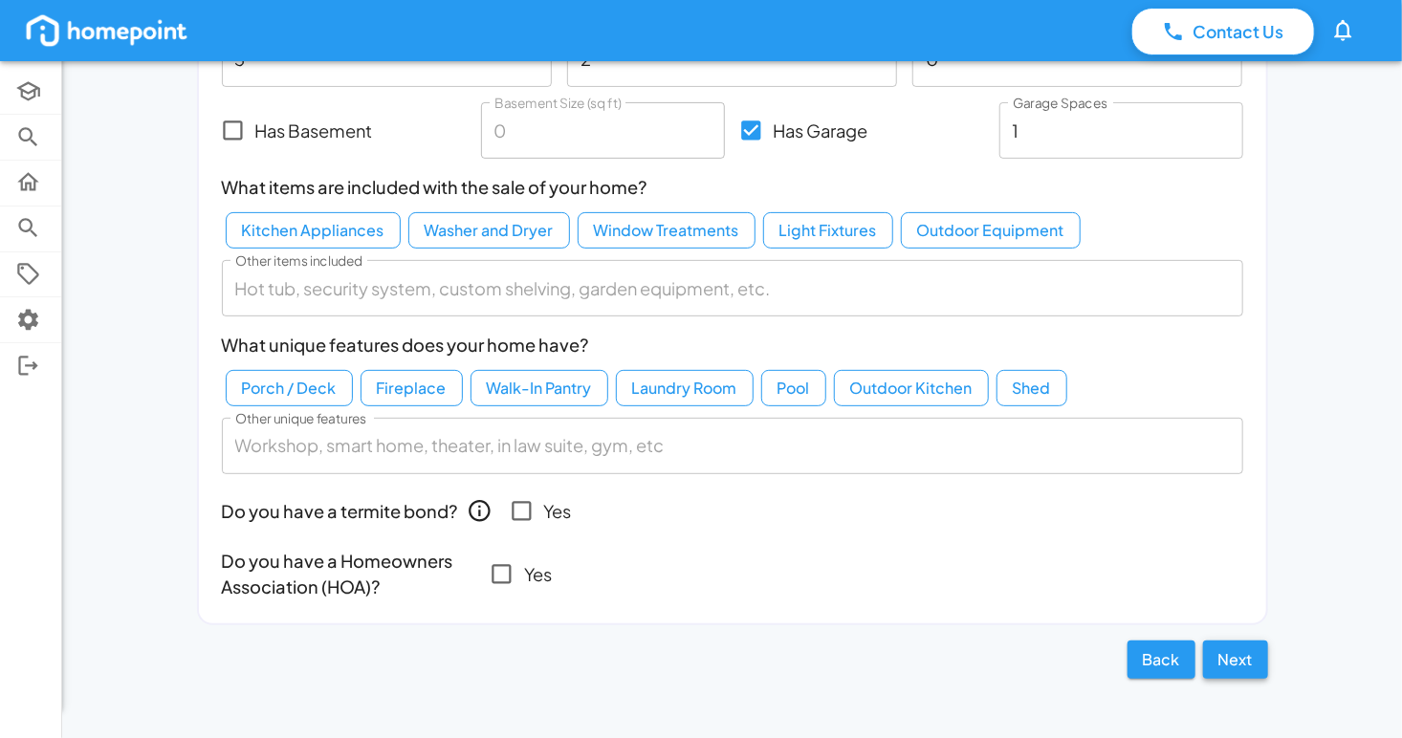
click at [1234, 654] on button "Next" at bounding box center [1235, 660] width 65 height 38
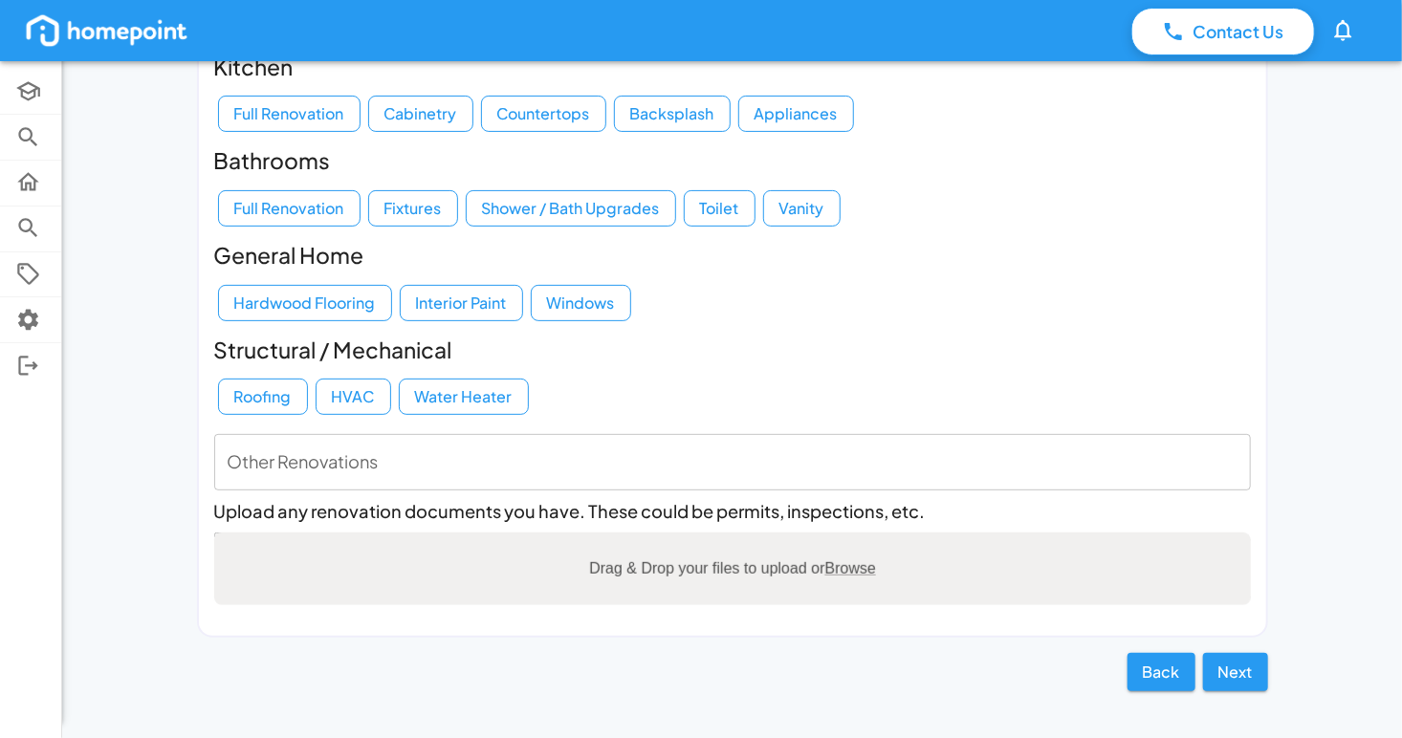
scroll to position [169, 0]
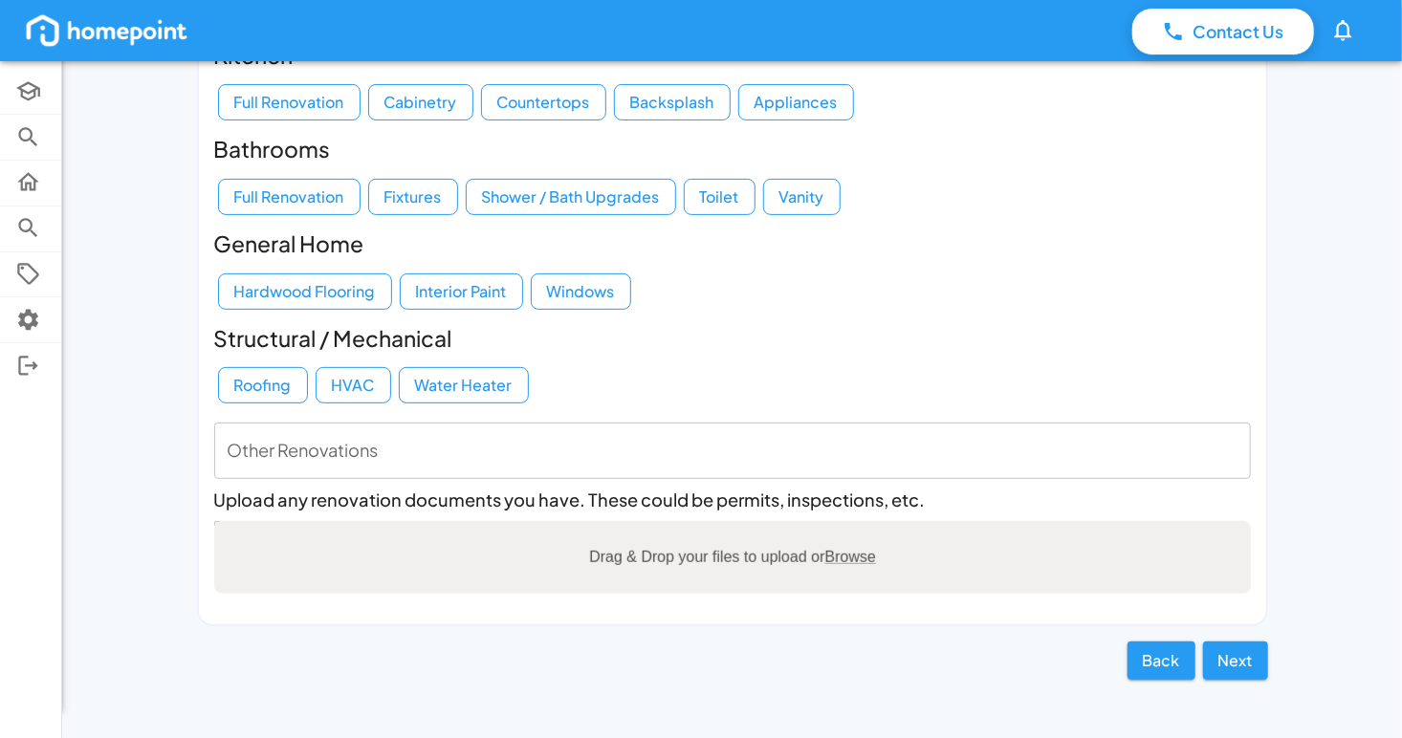
click at [294, 447] on div "Other Renovations x Other Renovations" at bounding box center [732, 451] width 1036 height 56
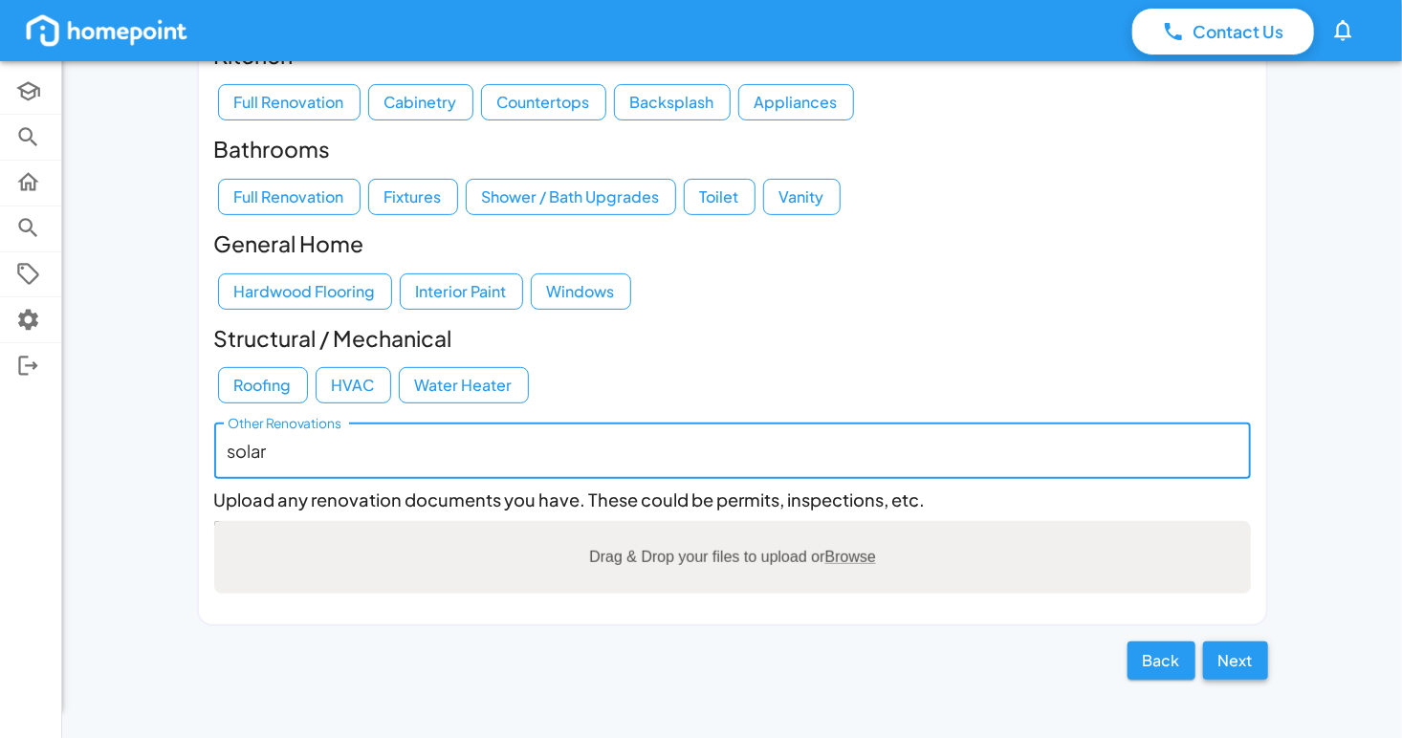
type textarea "solar"
click at [1240, 670] on button "Next" at bounding box center [1235, 661] width 65 height 38
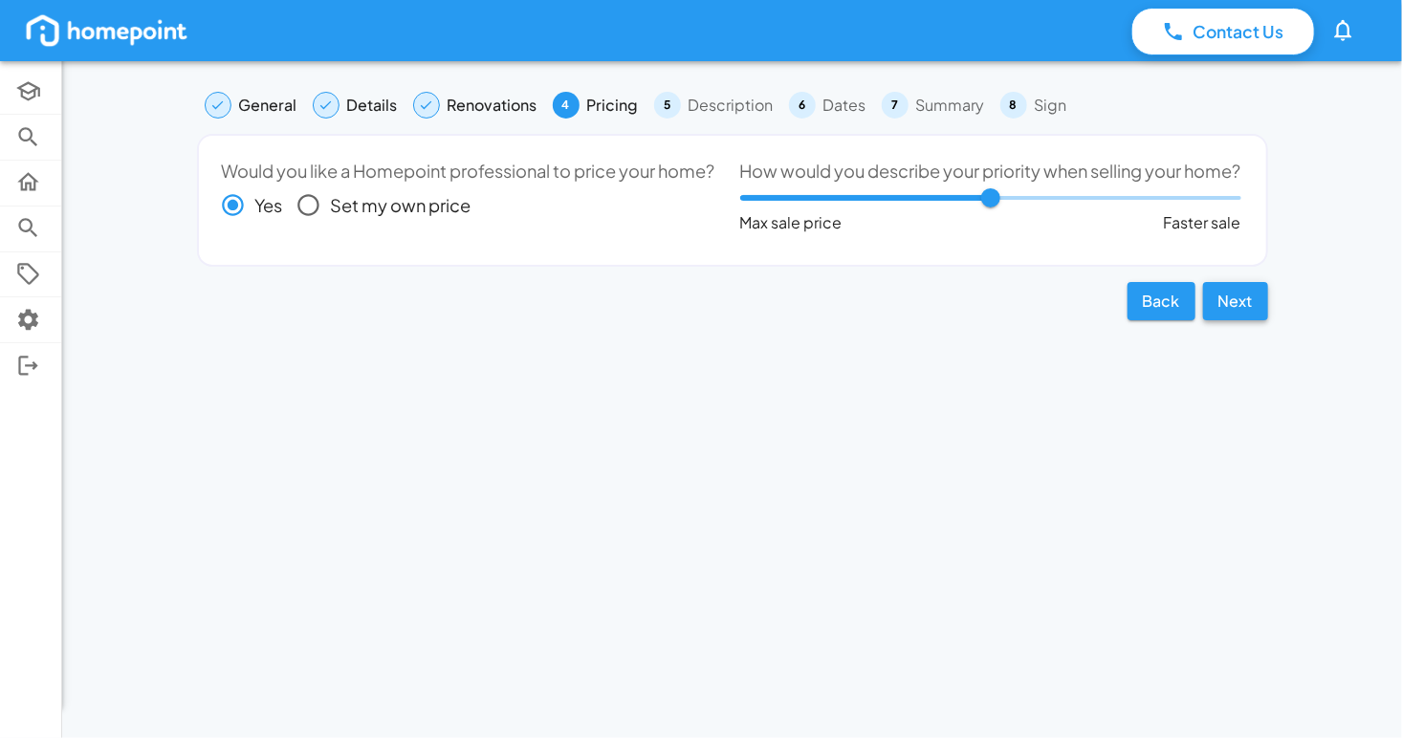
scroll to position [0, 0]
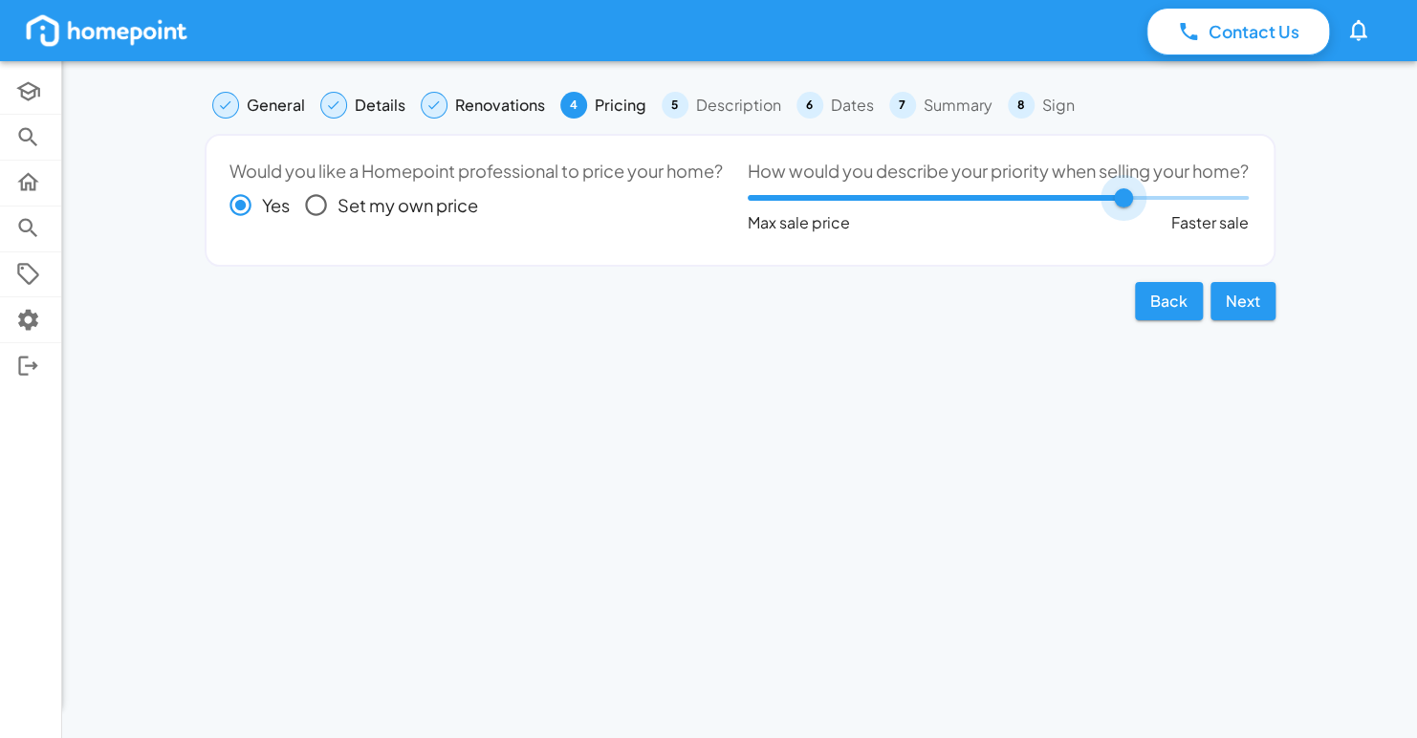
drag, startPoint x: 1007, startPoint y: 223, endPoint x: 1144, endPoint y: 229, distance: 137.8
click at [1144, 212] on span at bounding box center [998, 198] width 501 height 29
type input "*"
drag, startPoint x: 1128, startPoint y: 219, endPoint x: 994, endPoint y: 214, distance: 133.9
click at [994, 207] on span at bounding box center [998, 197] width 19 height 19
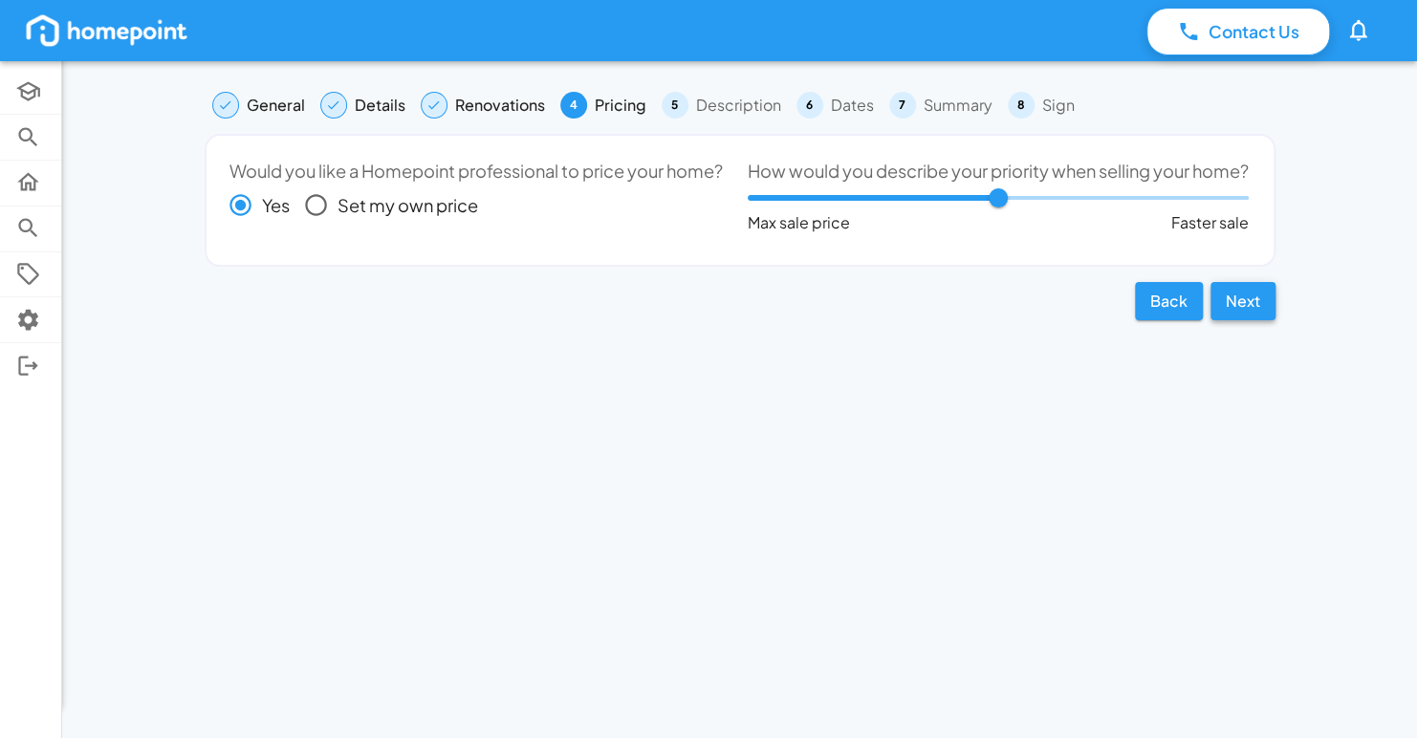
click at [1241, 320] on button "Next" at bounding box center [1242, 301] width 65 height 38
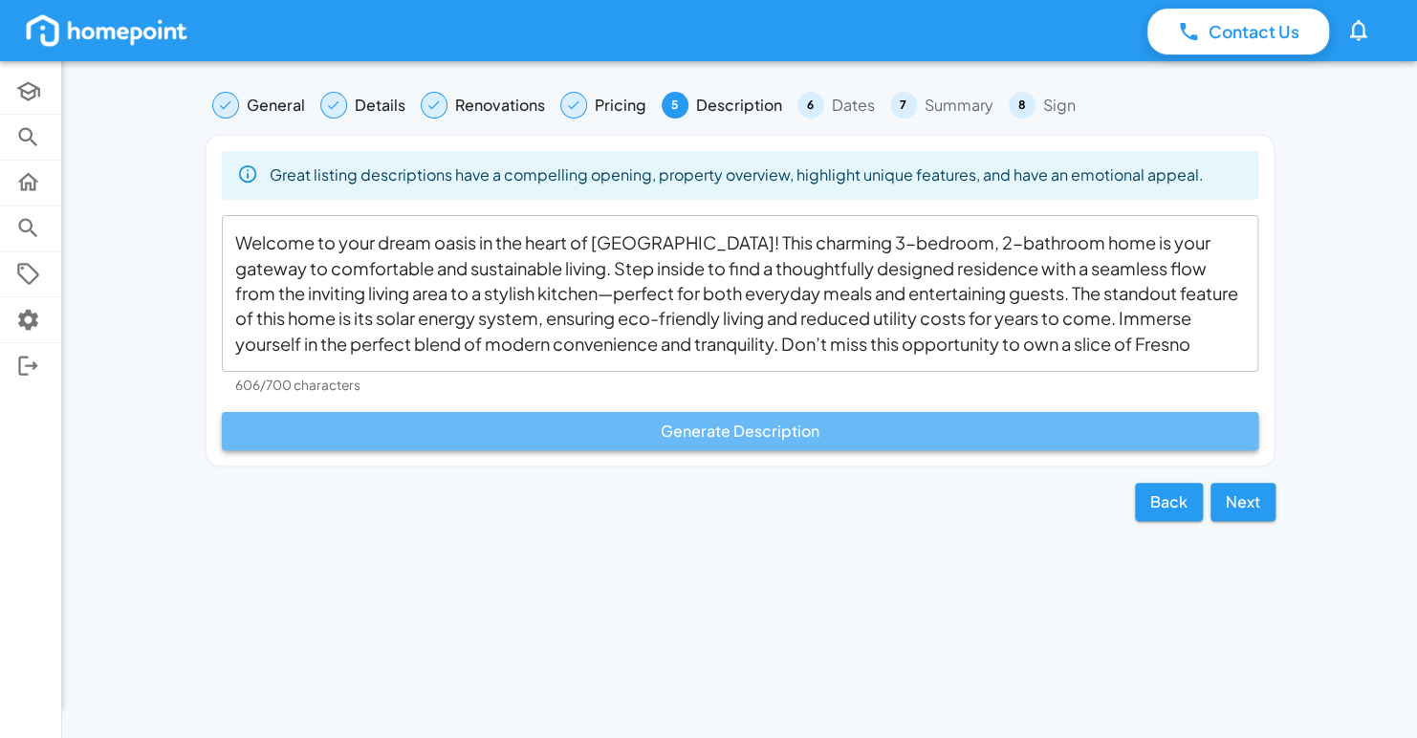
click at [785, 425] on button "Generate Description" at bounding box center [740, 431] width 1036 height 38
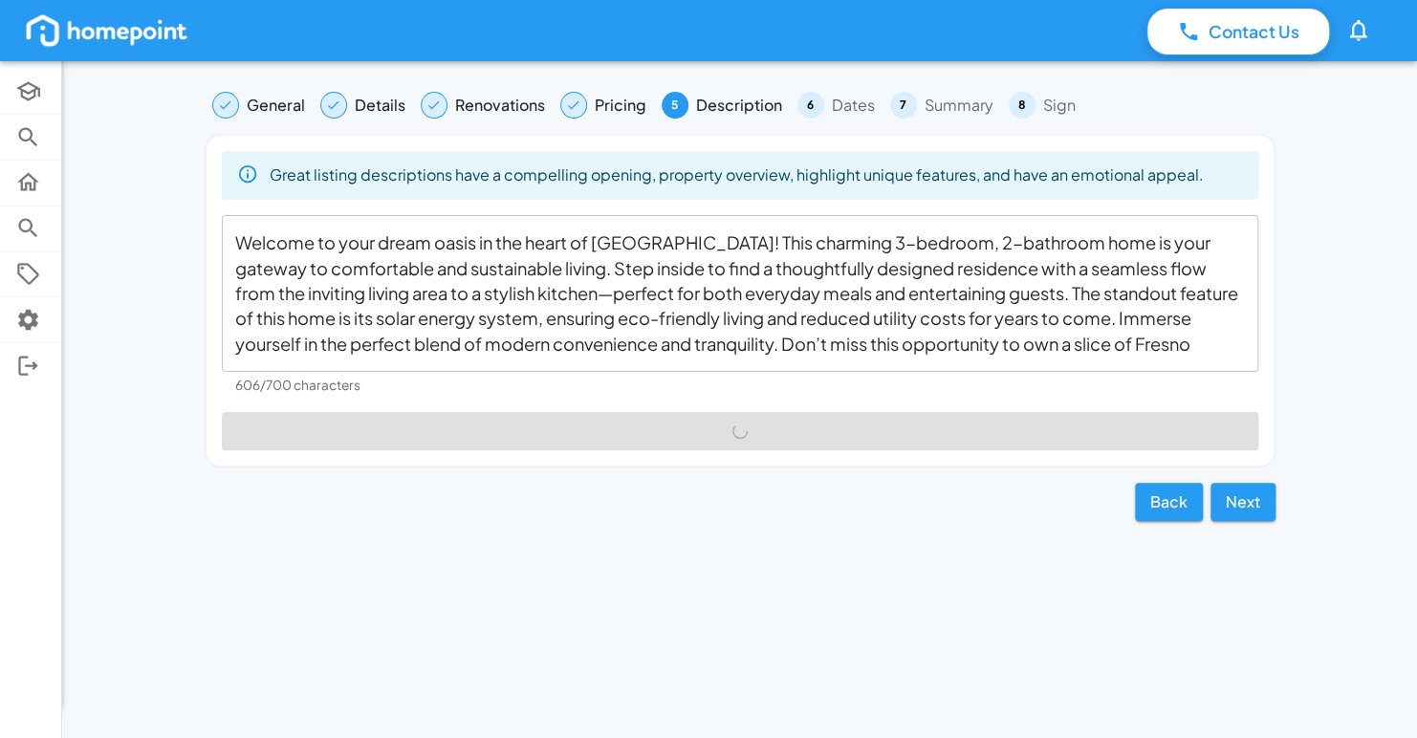
type textarea "Discover the charm of this delightful 3-bedroom, 2-bathroom home nestled in the…"
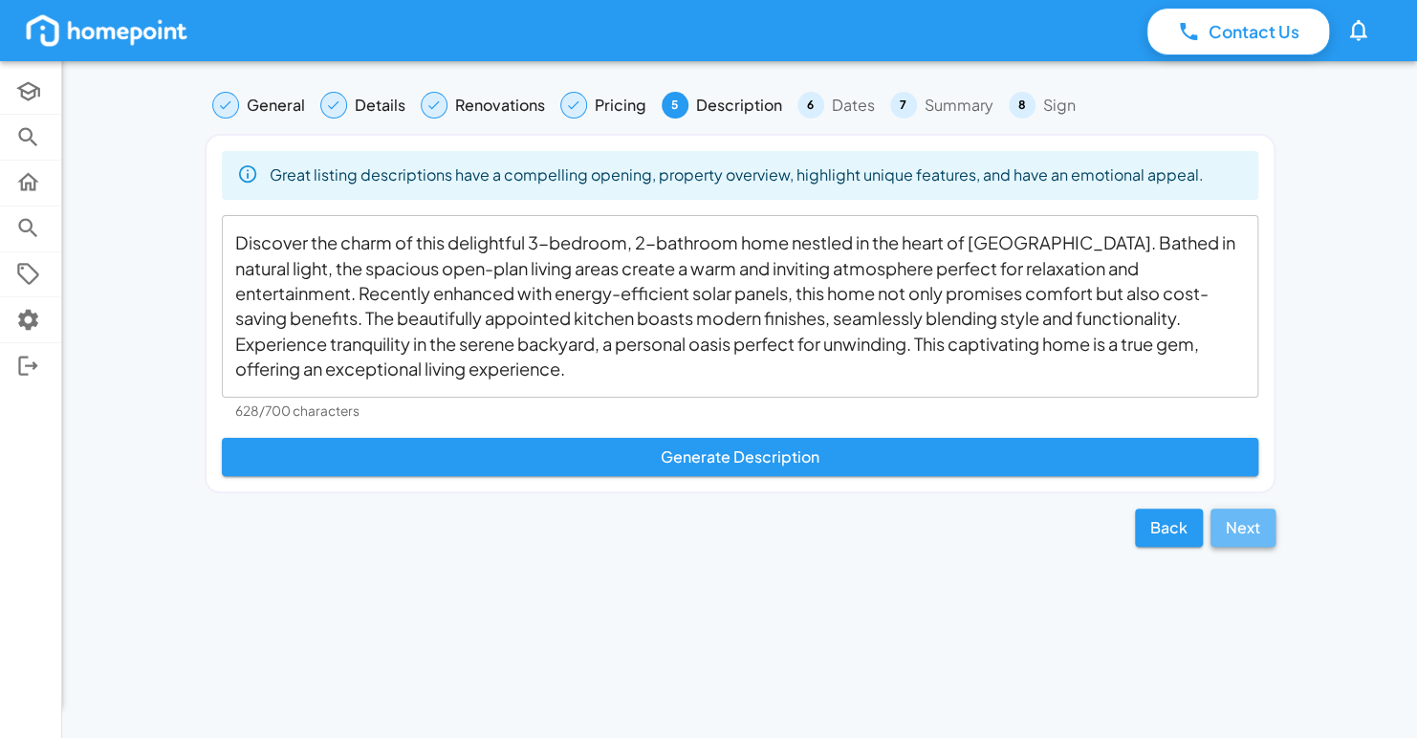
click at [1273, 535] on button "Next" at bounding box center [1242, 528] width 65 height 38
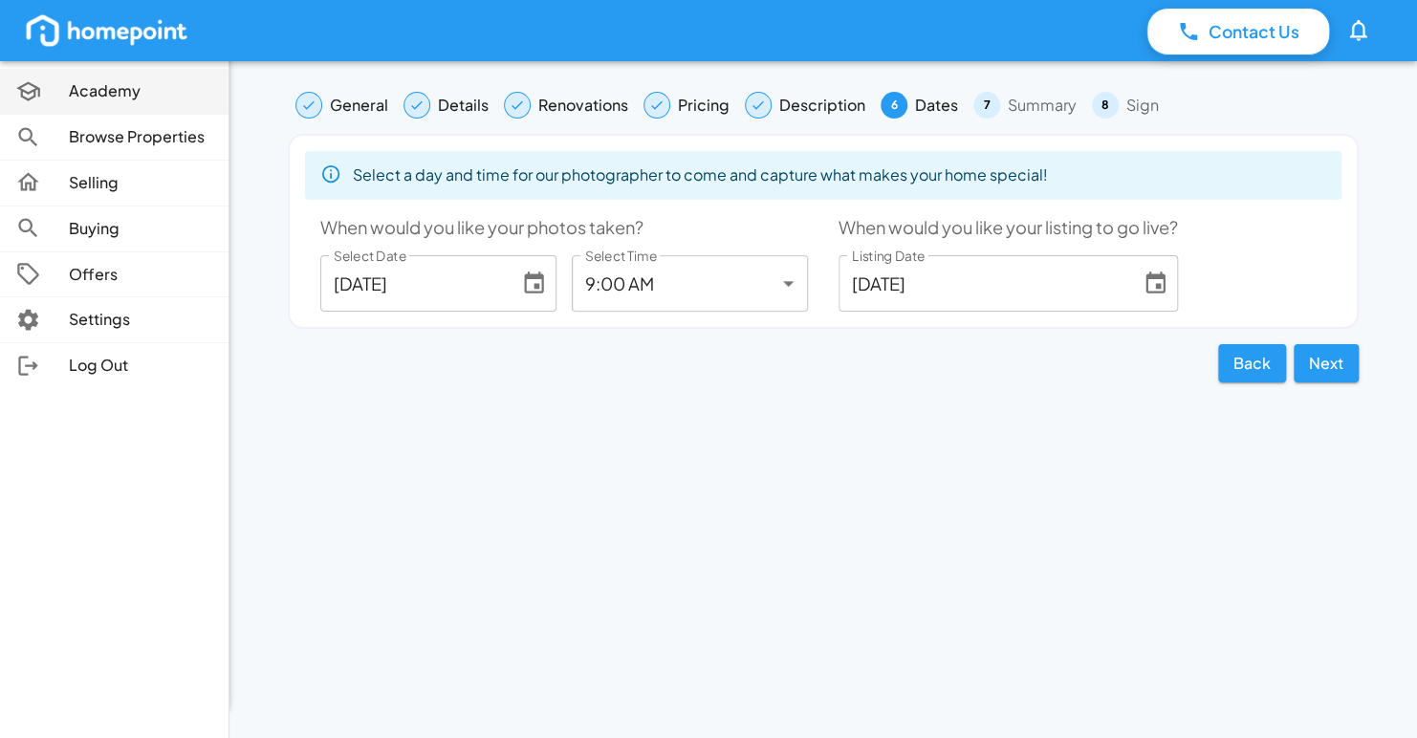
click at [51, 92] on div at bounding box center [42, 91] width 54 height 26
